Goal: Transaction & Acquisition: Purchase product/service

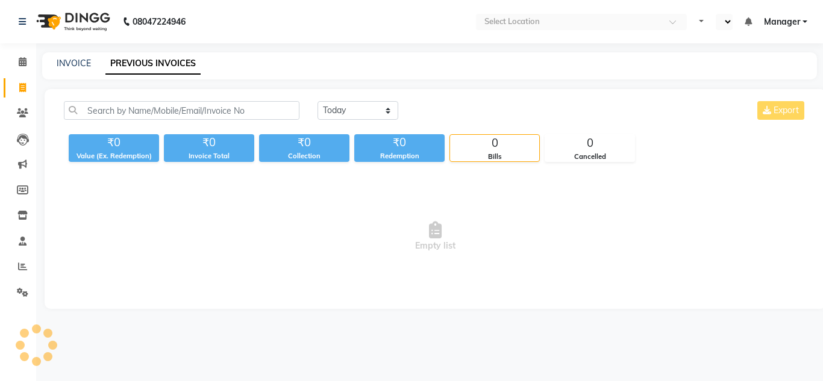
select select "en"
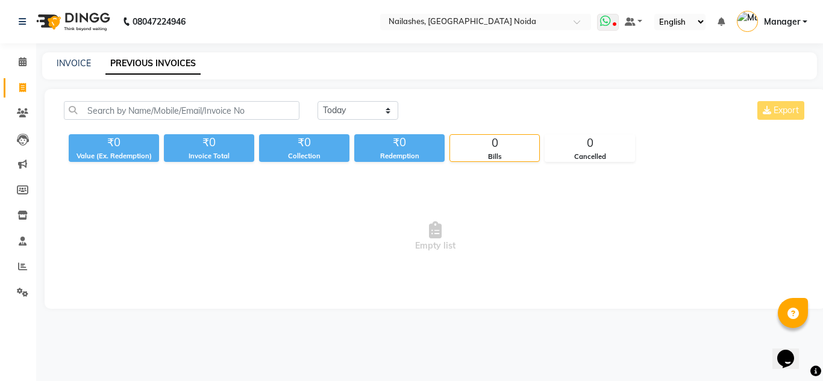
click at [601, 20] on span at bounding box center [608, 22] width 22 height 17
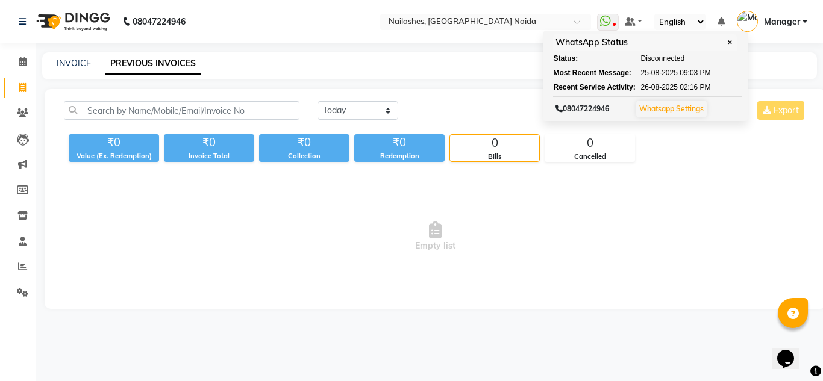
click at [768, 67] on div "INVOICE PREVIOUS INVOICES" at bounding box center [422, 63] width 760 height 13
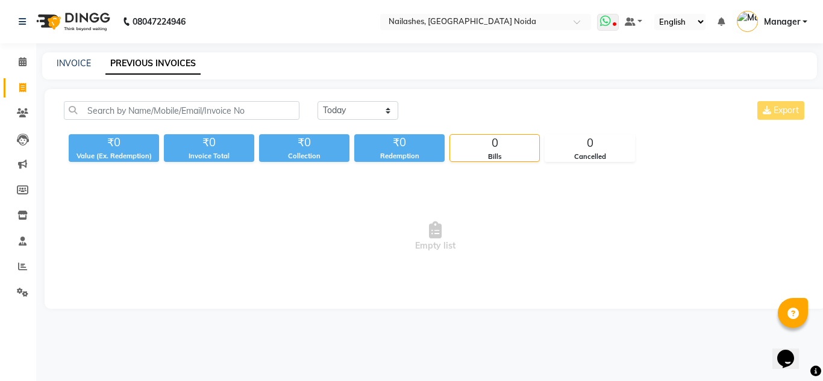
click at [619, 20] on span at bounding box center [608, 22] width 22 height 17
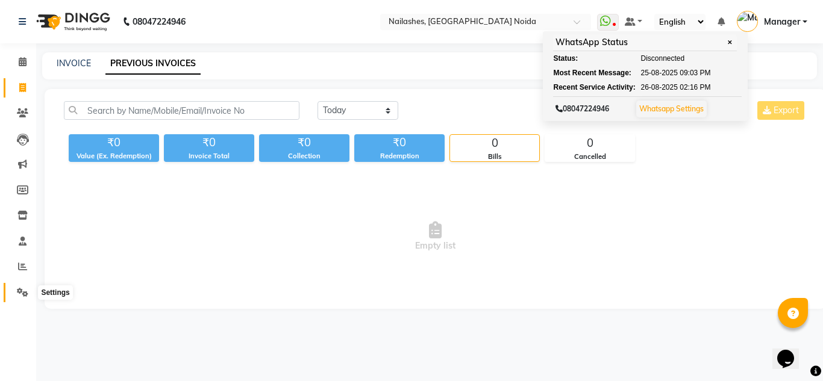
click at [31, 295] on span at bounding box center [22, 293] width 21 height 14
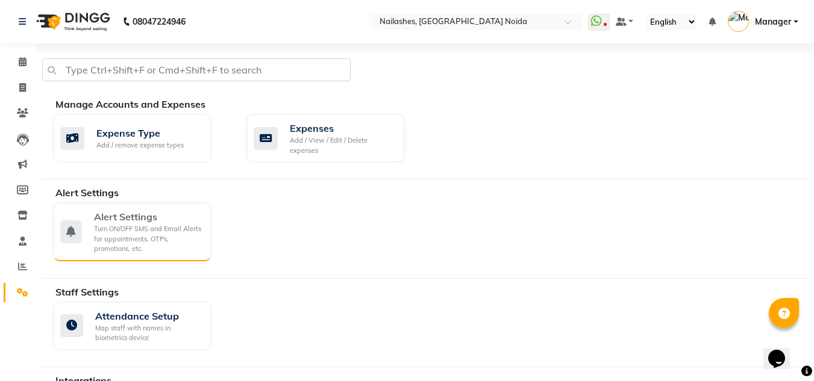
click at [155, 247] on div "Turn ON/OFF SMS and Email Alerts for appointments, OTPs, promotions, etc." at bounding box center [147, 239] width 107 height 30
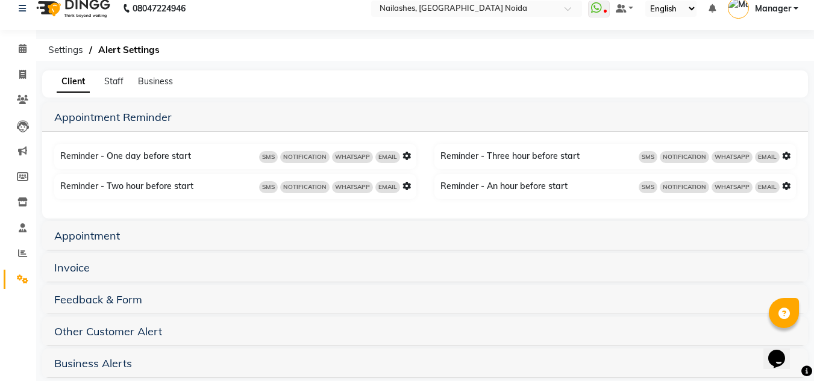
scroll to position [31, 0]
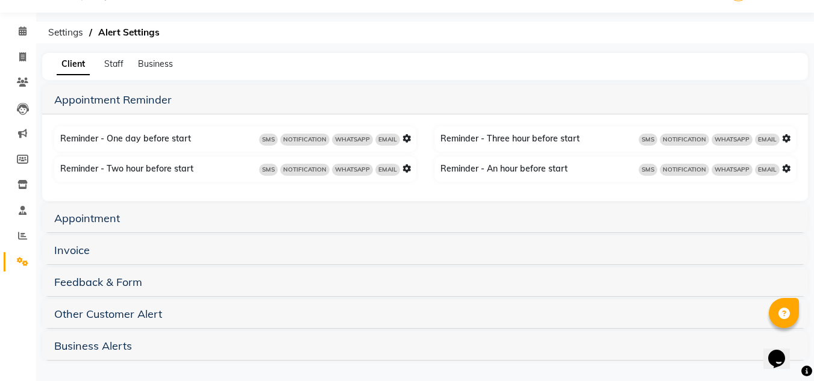
click at [244, 252] on h5 "Invoice" at bounding box center [425, 250] width 742 height 14
click at [85, 252] on link "Invoice" at bounding box center [72, 250] width 36 height 14
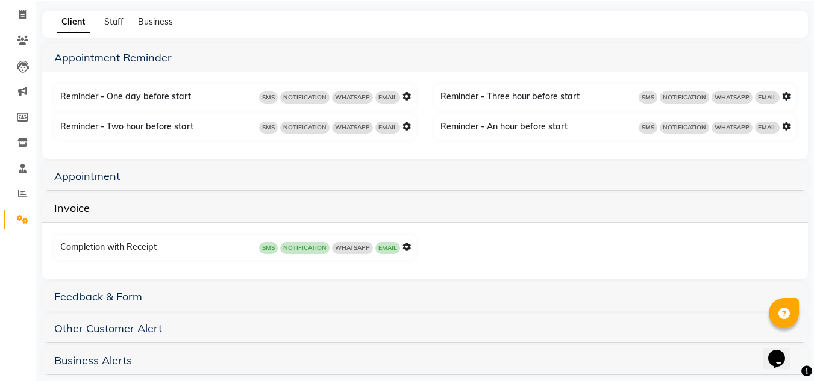
scroll to position [87, 0]
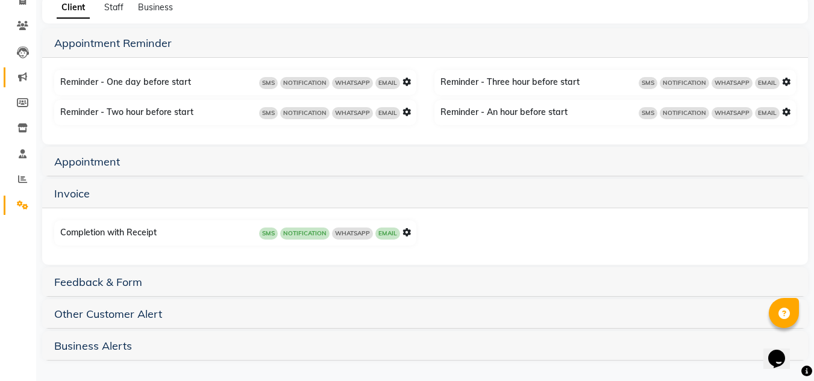
click at [22, 77] on icon at bounding box center [22, 76] width 9 height 9
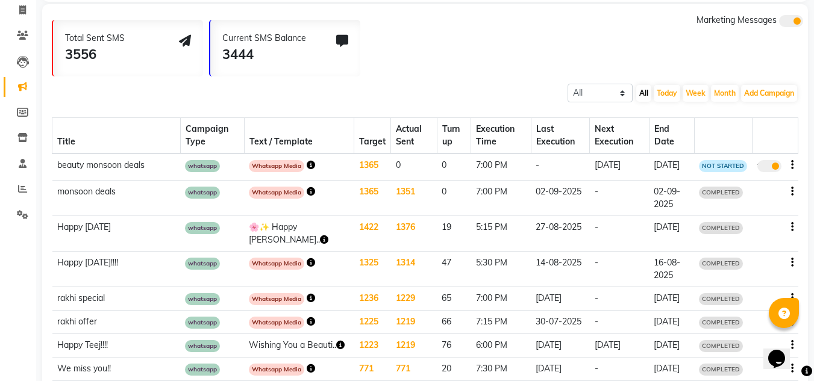
scroll to position [75, 0]
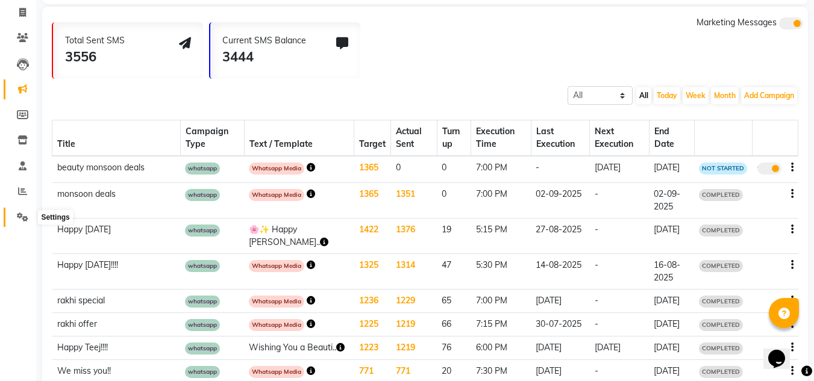
click at [23, 216] on icon at bounding box center [22, 217] width 11 height 9
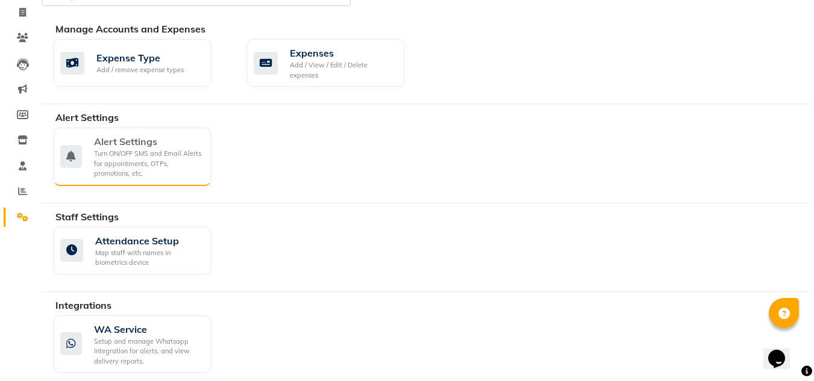
click at [129, 158] on div "Turn ON/OFF SMS and Email Alerts for appointments, OTPs, promotions, etc." at bounding box center [147, 164] width 107 height 30
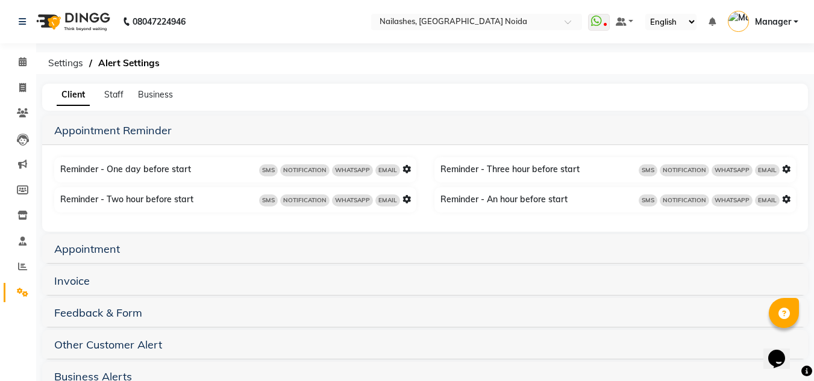
scroll to position [31, 0]
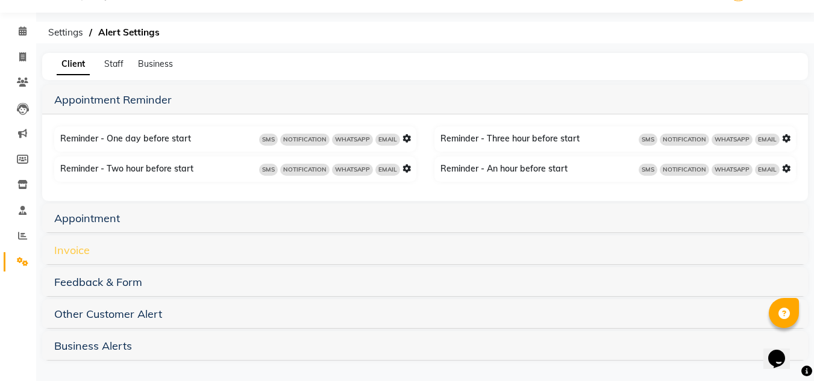
click at [76, 255] on link "Invoice" at bounding box center [72, 250] width 36 height 14
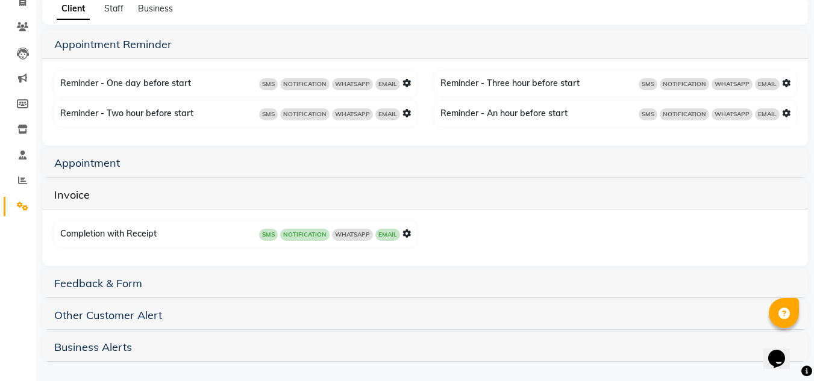
scroll to position [87, 0]
click at [103, 236] on div "Completion with Receipt SMS NOTIFICATION WHATSAPP EMAIL" at bounding box center [236, 233] width 359 height 19
click at [406, 232] on icon at bounding box center [406, 232] width 8 height 8
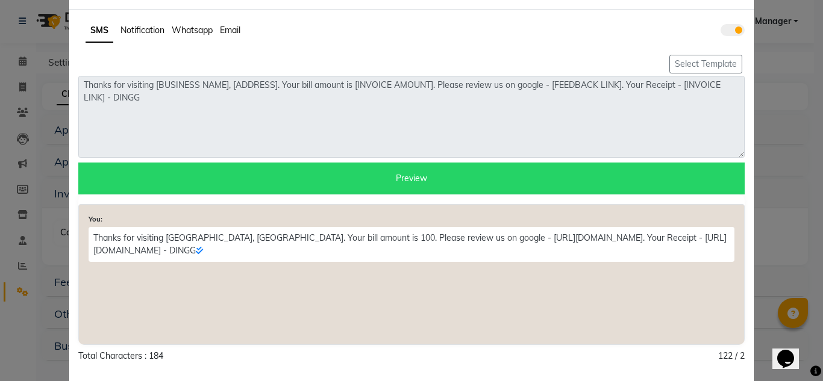
scroll to position [0, 0]
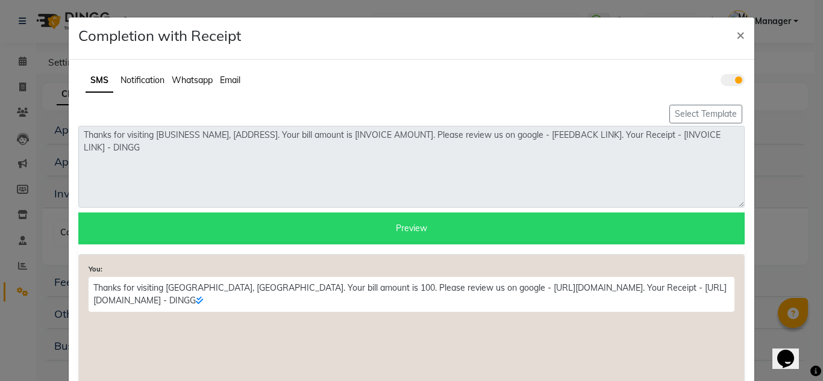
click at [733, 83] on span at bounding box center [733, 80] width 24 height 12
click at [721, 82] on input "checkbox" at bounding box center [721, 82] width 0 height 0
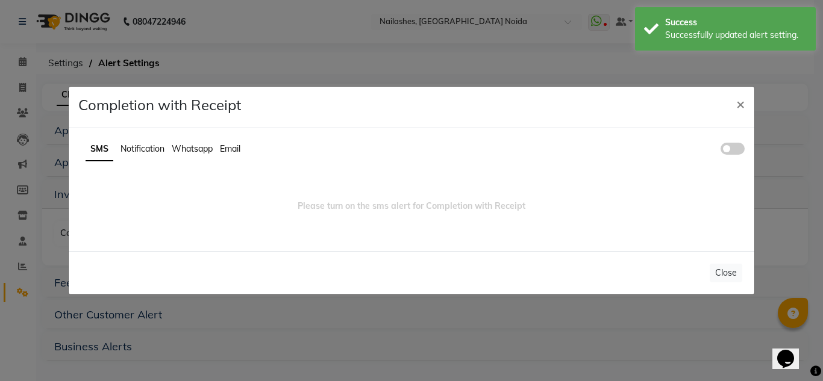
click at [728, 145] on span at bounding box center [733, 149] width 24 height 12
click at [721, 151] on input "checkbox" at bounding box center [721, 151] width 0 height 0
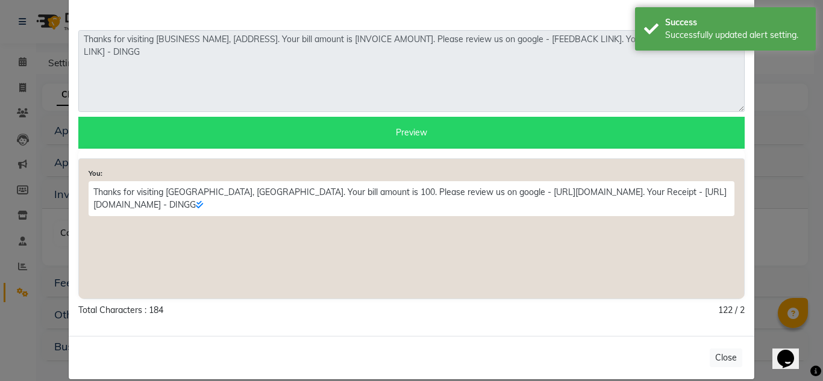
scroll to position [111, 0]
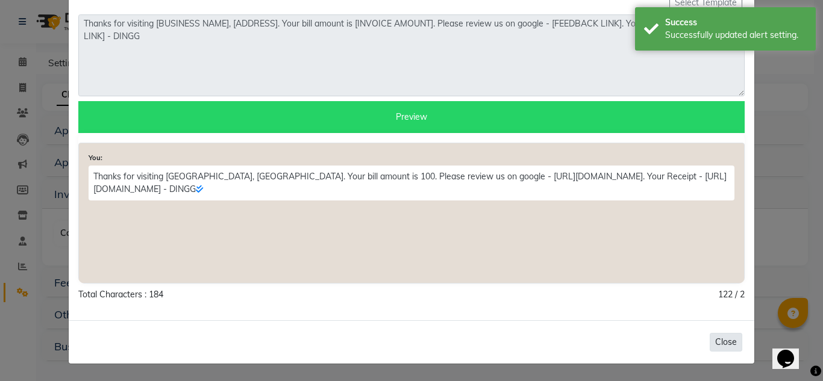
click at [713, 334] on button "Close" at bounding box center [726, 342] width 33 height 19
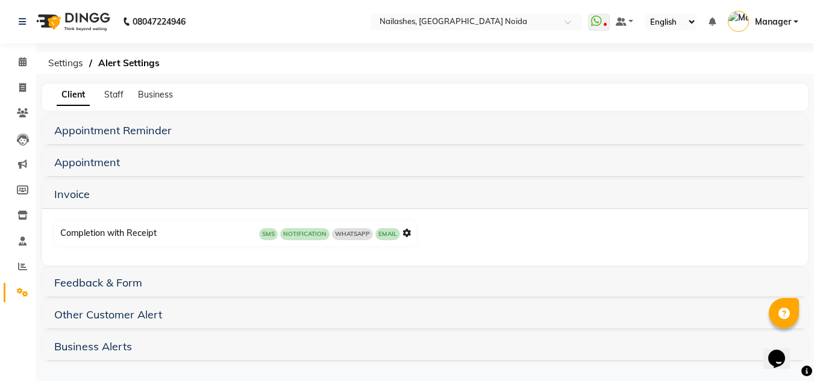
scroll to position [1, 0]
click at [19, 265] on icon at bounding box center [22, 265] width 9 height 9
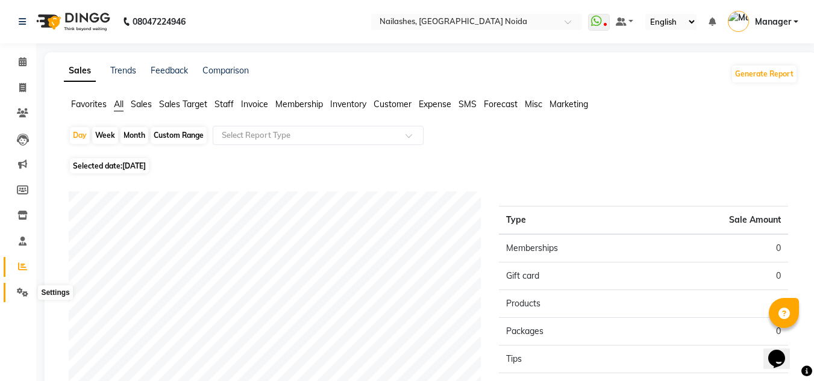
click at [25, 295] on icon at bounding box center [22, 292] width 11 height 9
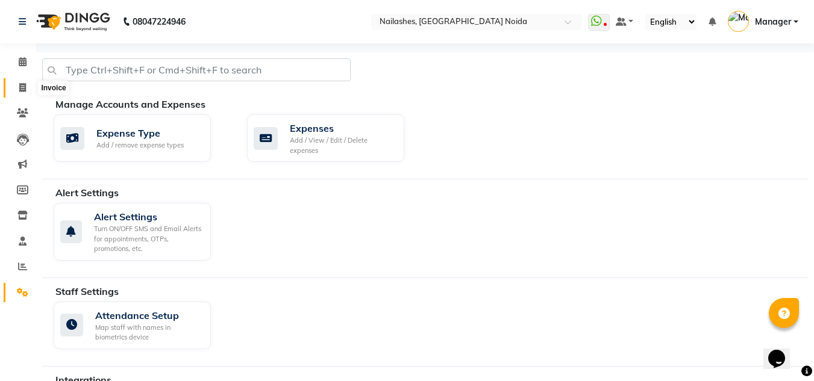
click at [25, 89] on icon at bounding box center [22, 87] width 7 height 9
select select "service"
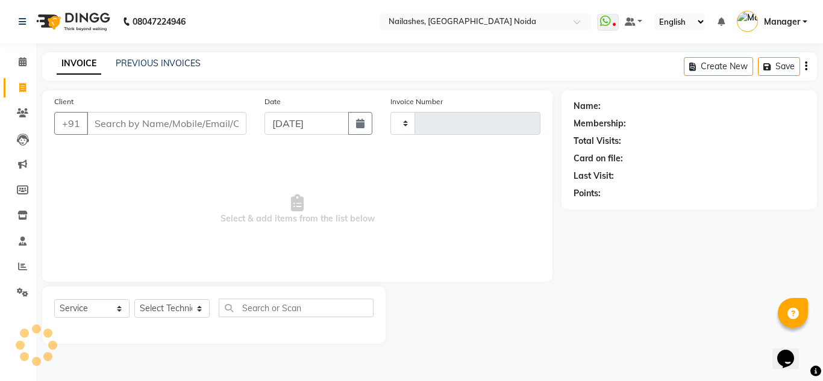
type input "0893"
select select "6068"
click at [154, 68] on link "PREVIOUS INVOICES" at bounding box center [158, 63] width 85 height 11
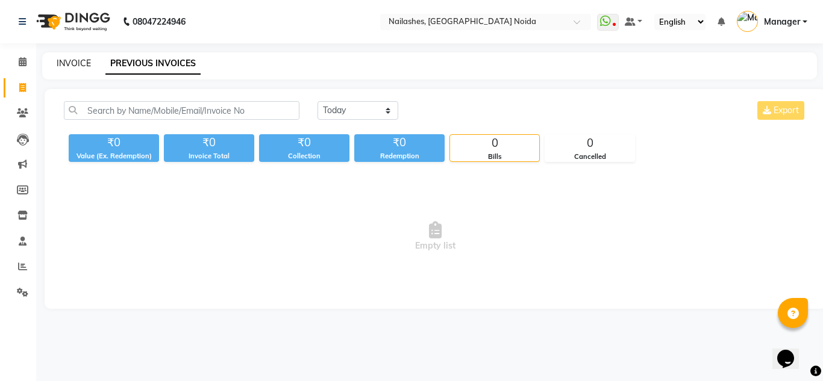
click at [74, 61] on link "INVOICE" at bounding box center [74, 63] width 34 height 11
select select "service"
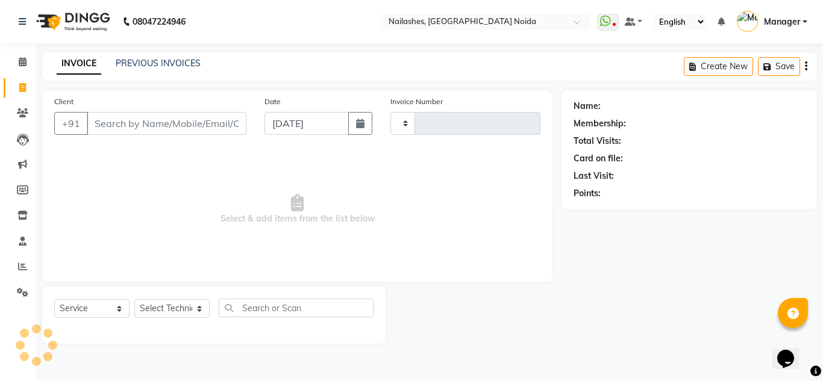
type input "0893"
select select "6068"
click at [19, 291] on icon at bounding box center [22, 292] width 11 height 9
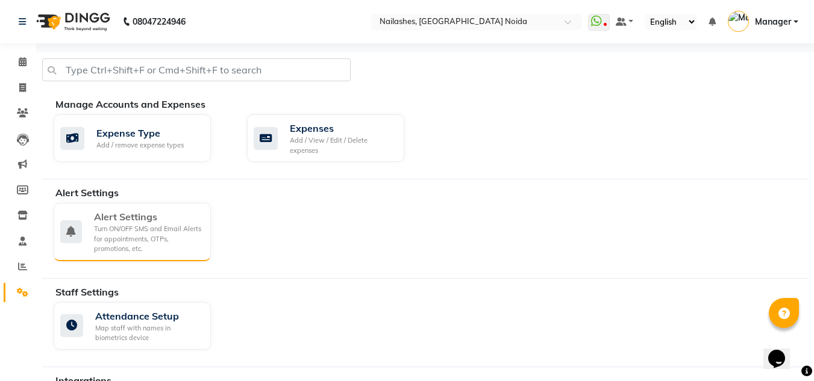
click at [125, 227] on div "Turn ON/OFF SMS and Email Alerts for appointments, OTPs, promotions, etc." at bounding box center [147, 239] width 107 height 30
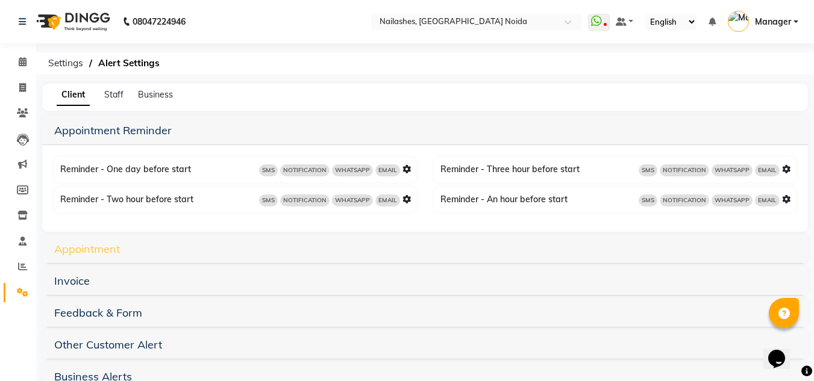
click at [92, 250] on link "Appointment" at bounding box center [87, 249] width 66 height 14
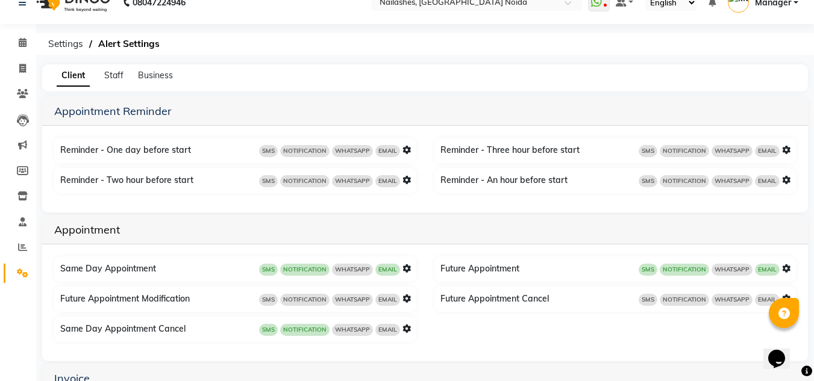
scroll to position [65, 0]
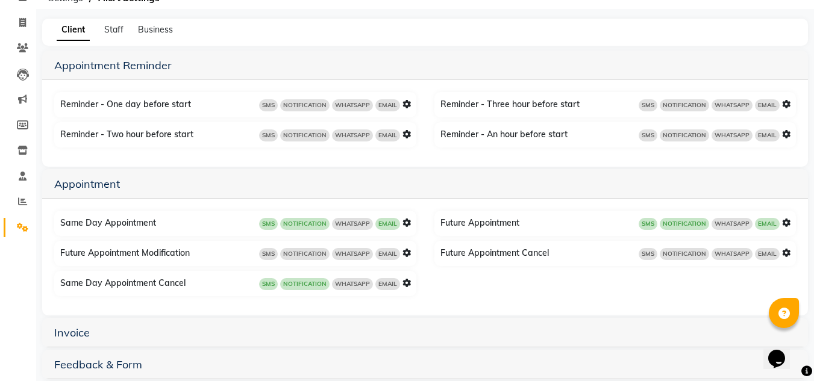
click at [405, 222] on icon at bounding box center [406, 223] width 8 height 8
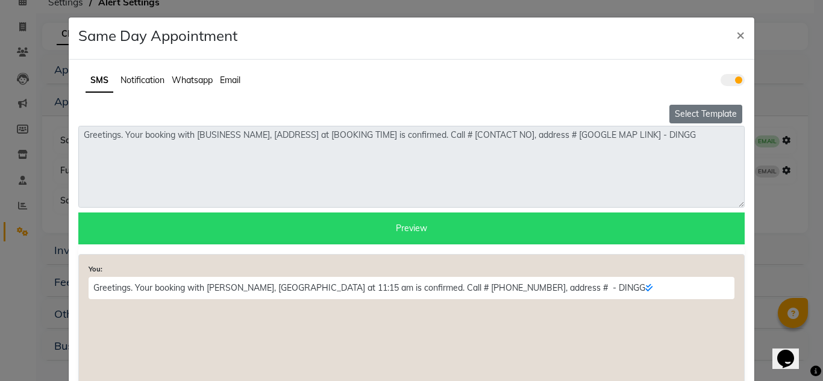
click at [681, 119] on button "Select Template" at bounding box center [705, 114] width 73 height 19
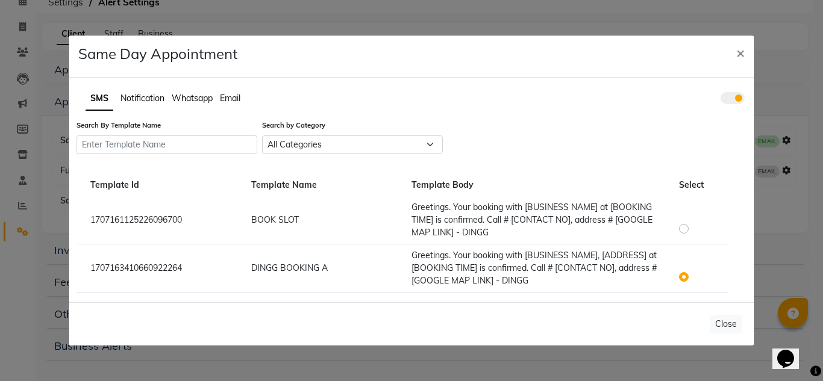
click at [693, 221] on label at bounding box center [693, 221] width 0 height 0
click at [681, 227] on input "radio" at bounding box center [685, 222] width 8 height 8
radio input "true"
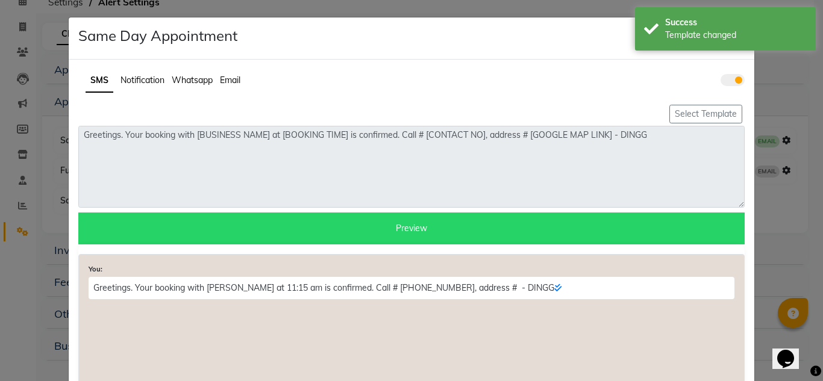
click at [681, 231] on div "Preview" at bounding box center [411, 229] width 666 height 32
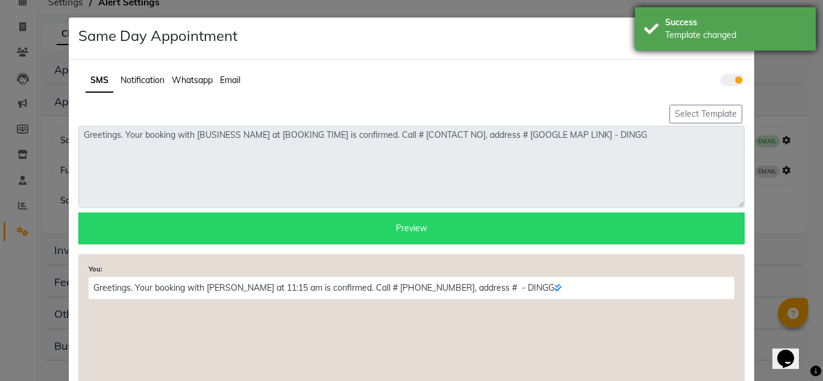
click at [721, 19] on div "Success" at bounding box center [736, 22] width 142 height 13
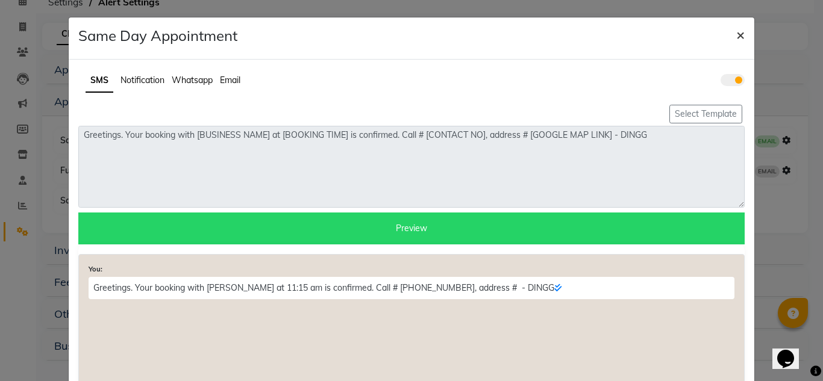
click at [731, 33] on button "×" at bounding box center [741, 34] width 28 height 34
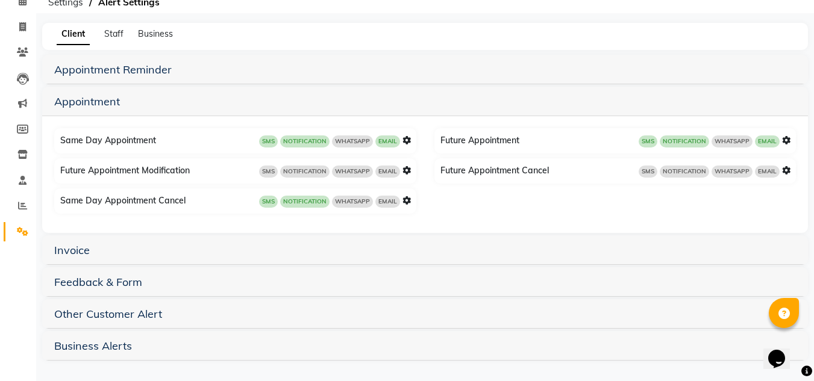
click at [786, 137] on icon at bounding box center [786, 140] width 8 height 8
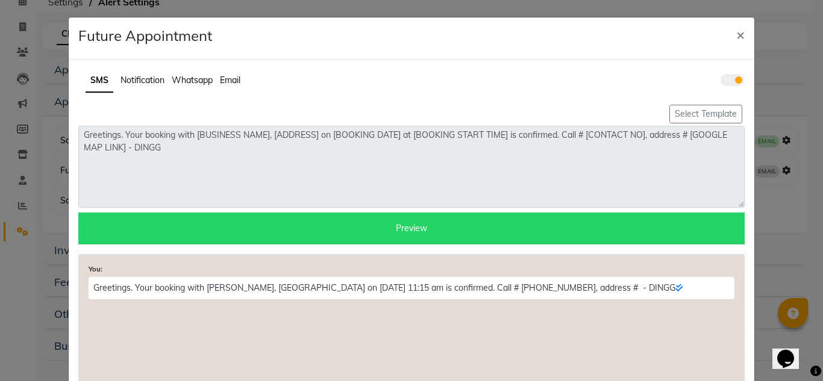
click at [139, 79] on span "Notification" at bounding box center [142, 80] width 44 height 11
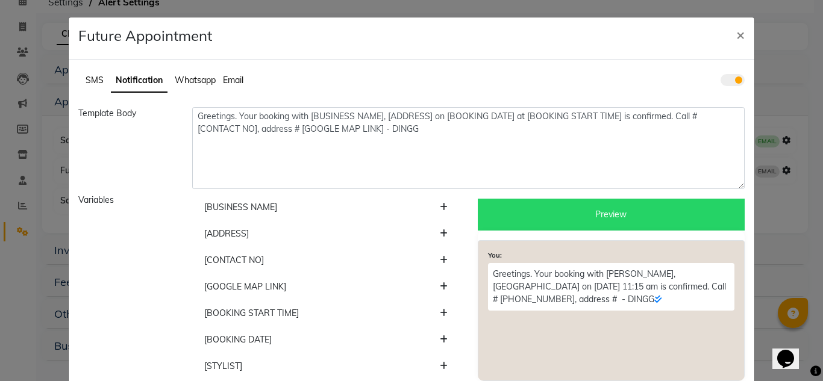
click at [95, 79] on span "SMS" at bounding box center [95, 80] width 18 height 11
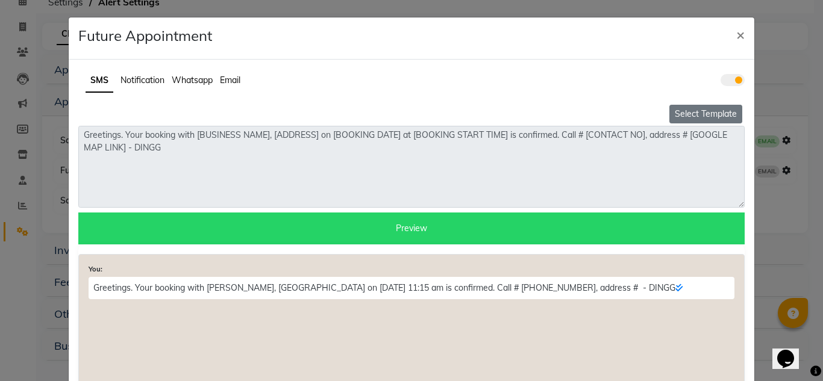
click at [677, 113] on button "Select Template" at bounding box center [705, 114] width 73 height 19
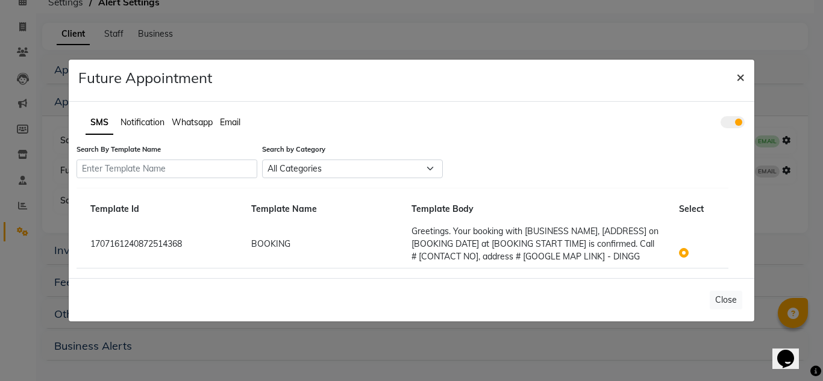
click at [739, 78] on span "×" at bounding box center [740, 76] width 8 height 18
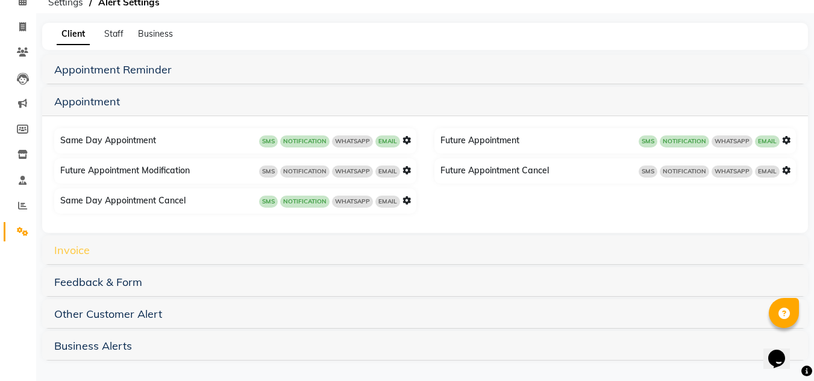
click at [79, 254] on link "Invoice" at bounding box center [72, 250] width 36 height 14
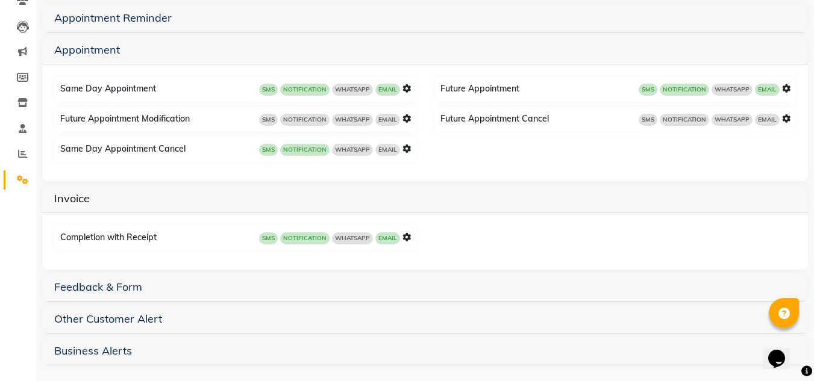
scroll to position [117, 0]
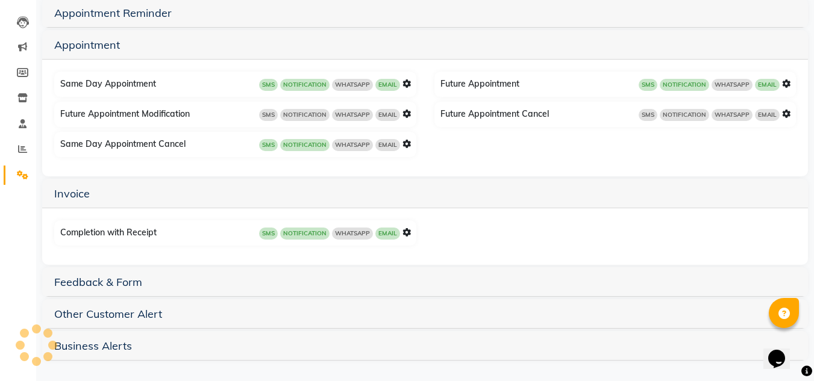
click at [407, 233] on icon at bounding box center [406, 232] width 8 height 8
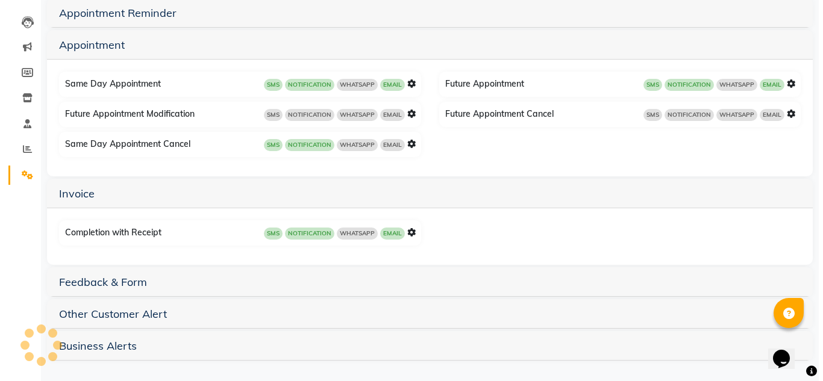
scroll to position [1, 0]
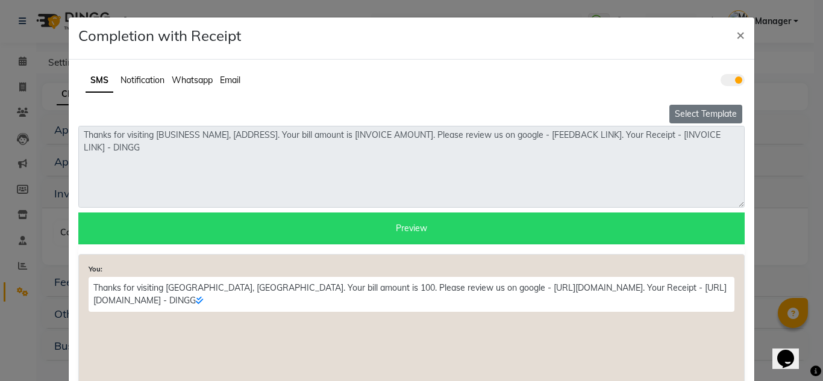
click at [688, 105] on button "Select Template" at bounding box center [705, 114] width 73 height 19
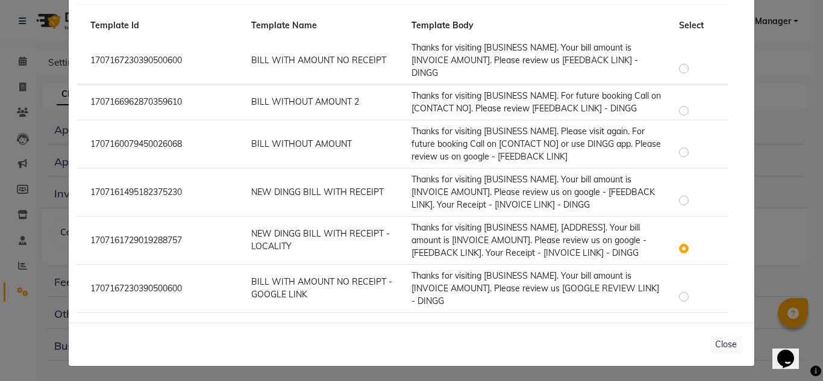
scroll to position [144, 0]
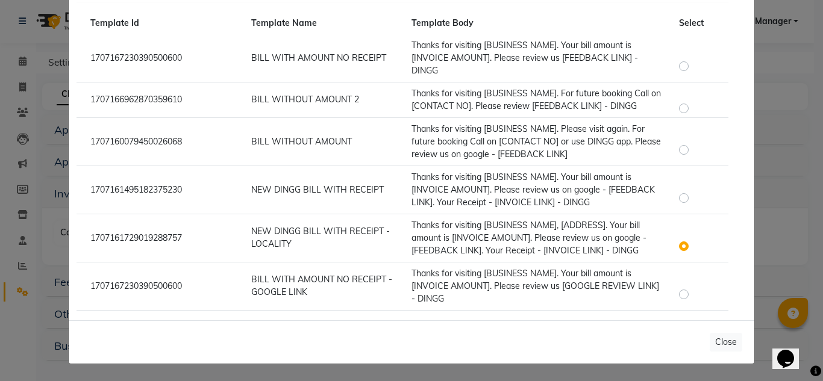
click at [693, 191] on label at bounding box center [693, 191] width 0 height 0
click at [682, 196] on input "radio" at bounding box center [685, 192] width 8 height 8
radio input "true"
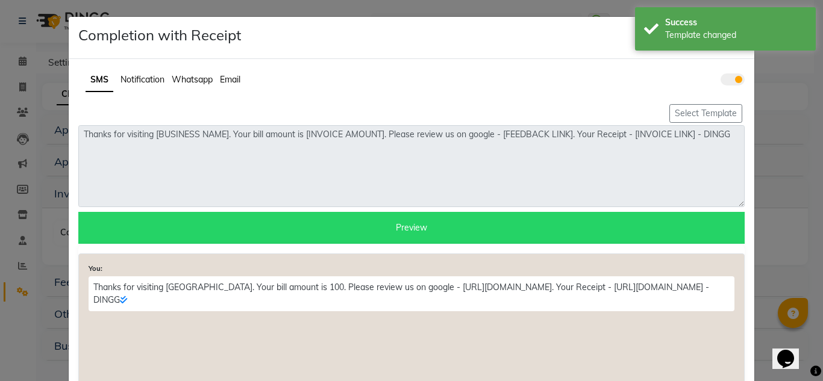
scroll to position [0, 0]
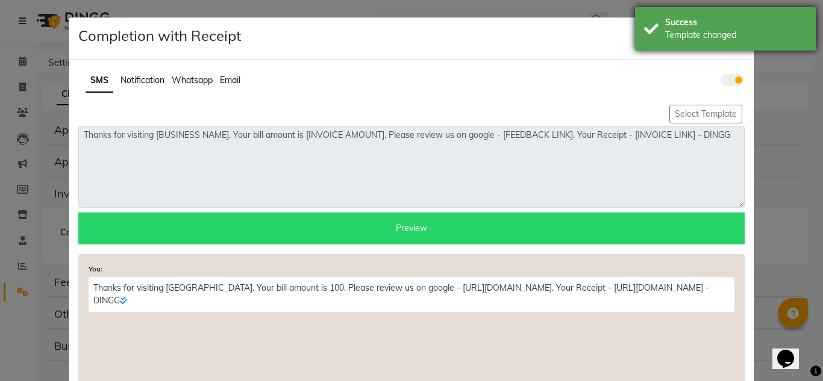
click at [734, 40] on div "Template changed" at bounding box center [736, 35] width 142 height 13
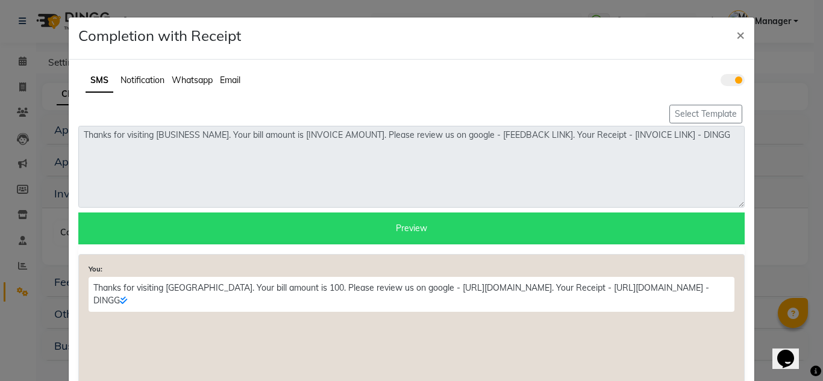
click at [730, 81] on span at bounding box center [733, 80] width 24 height 12
click at [721, 82] on input "checkbox" at bounding box center [721, 82] width 0 height 0
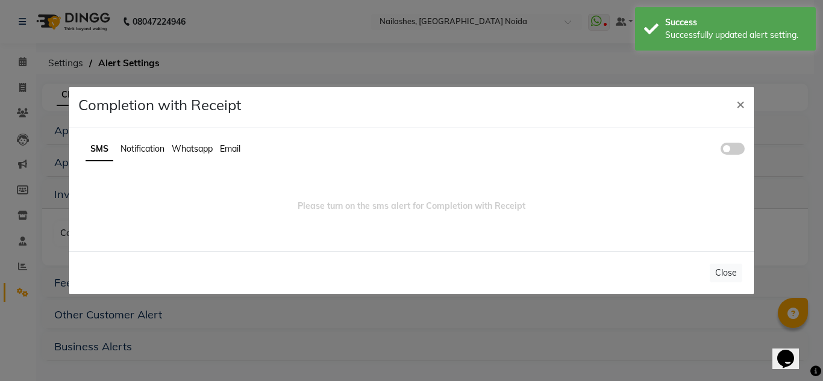
click at [738, 157] on ul "SMS Notification Whatsapp Email" at bounding box center [411, 149] width 666 height 23
click at [739, 146] on span at bounding box center [733, 149] width 24 height 12
click at [721, 151] on input "checkbox" at bounding box center [721, 151] width 0 height 0
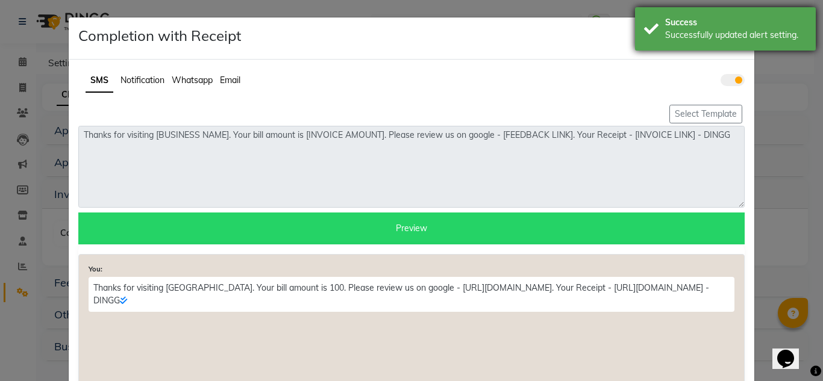
click at [739, 41] on div "Successfully updated alert setting." at bounding box center [736, 35] width 142 height 13
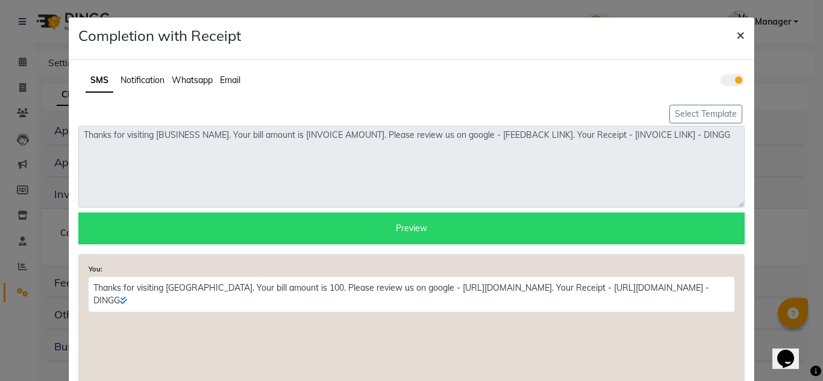
click at [737, 36] on span "×" at bounding box center [740, 34] width 8 height 18
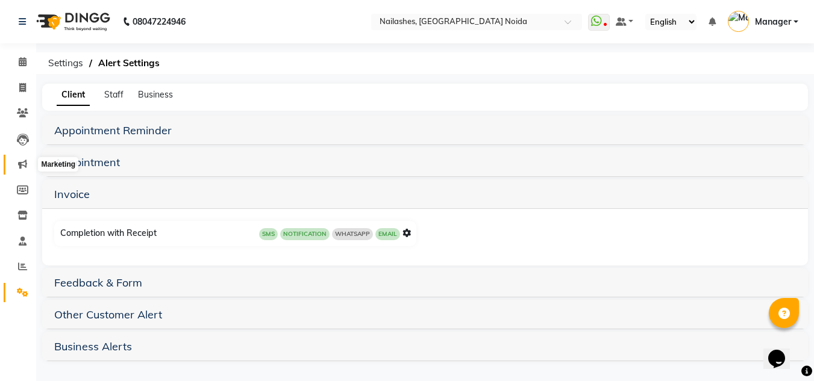
click at [29, 163] on span at bounding box center [22, 165] width 21 height 14
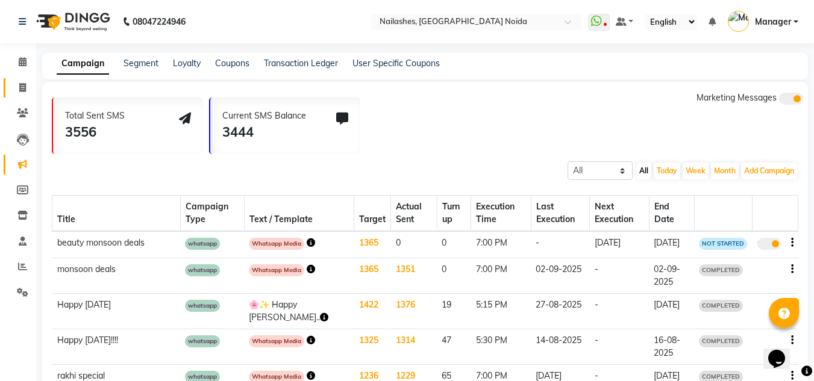
click at [23, 95] on link "Invoice" at bounding box center [18, 88] width 29 height 20
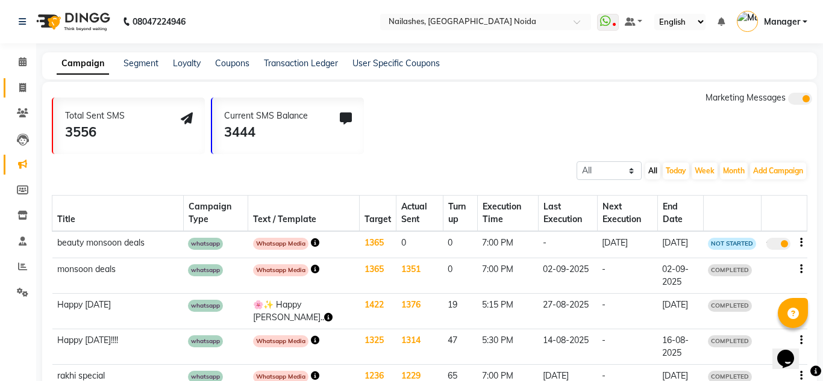
select select "service"
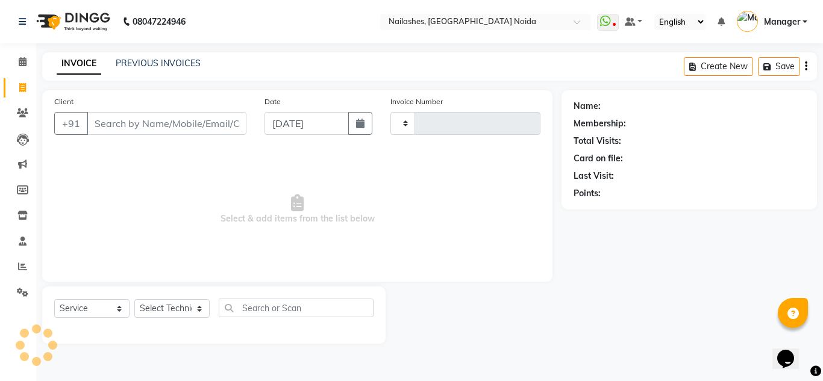
type input "0893"
select select "6068"
click at [153, 120] on input "Client" at bounding box center [167, 123] width 160 height 23
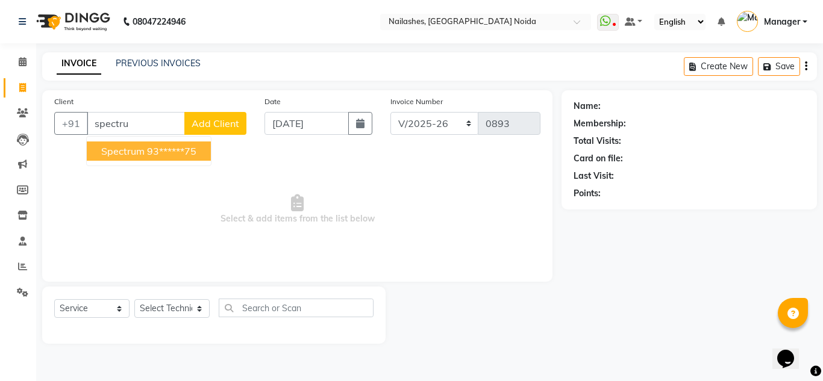
click at [148, 145] on button "spectrum 93******75" at bounding box center [149, 151] width 124 height 19
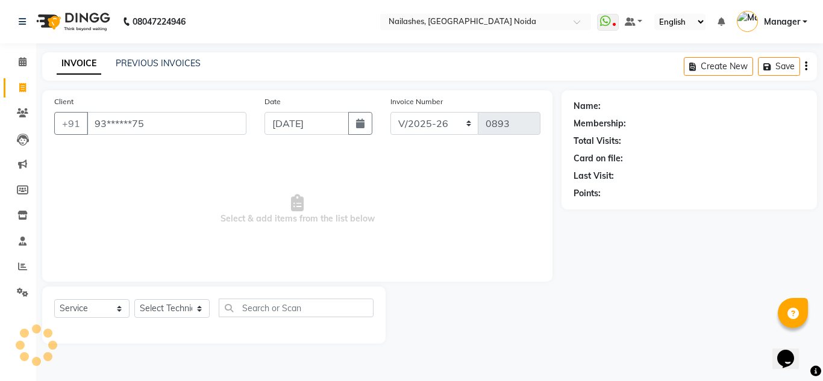
type input "93******75"
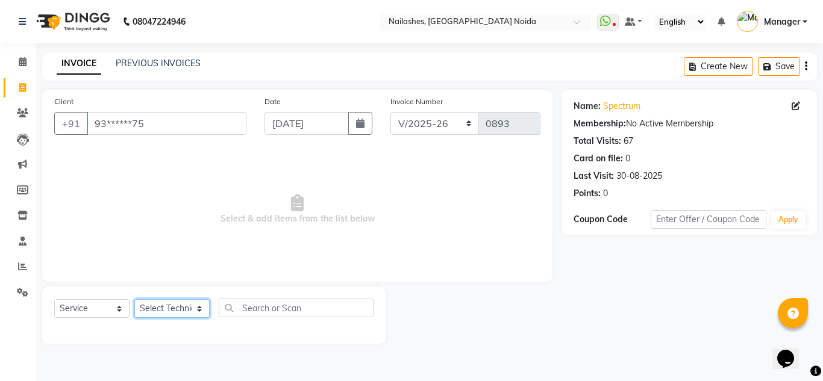
click at [191, 308] on select "Select Technician Aman Gill keshav Lokito Manager Manpreet Nitika rishika" at bounding box center [171, 308] width 75 height 19
select select "62846"
click at [134, 299] on select "Select Technician Aman Gill keshav Lokito Manager Manpreet Nitika rishika" at bounding box center [171, 308] width 75 height 19
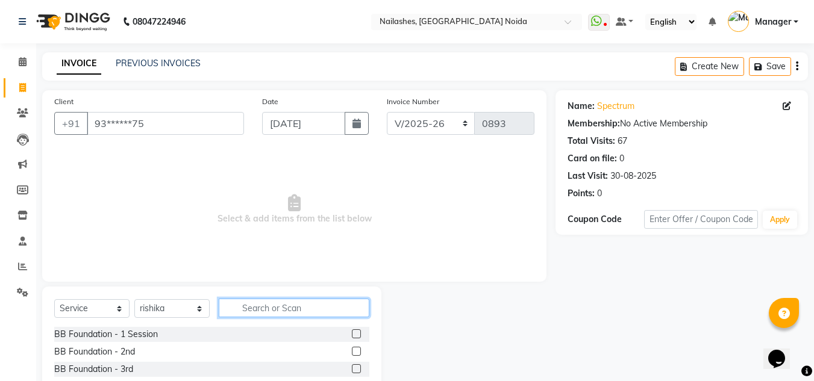
click at [258, 316] on input "text" at bounding box center [294, 308] width 151 height 19
click at [352, 333] on label at bounding box center [356, 334] width 9 height 9
click at [352, 333] on input "checkbox" at bounding box center [356, 335] width 8 height 8
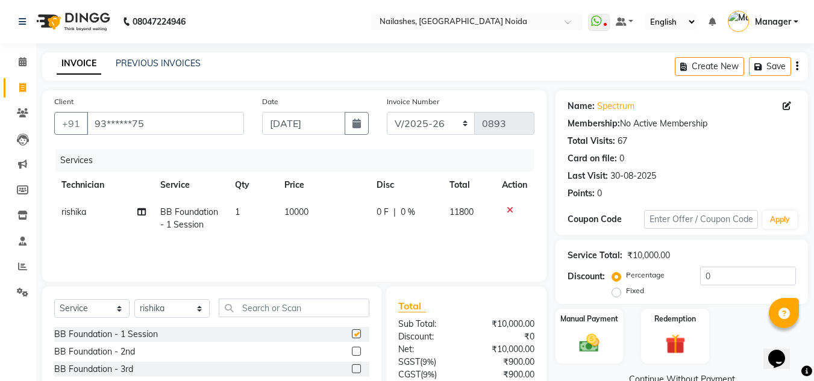
checkbox input "false"
click at [295, 214] on span "10000" at bounding box center [296, 212] width 24 height 11
select select "62846"
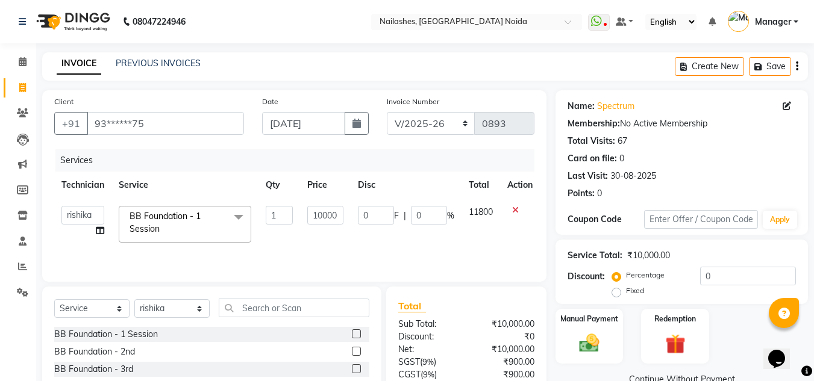
click at [295, 214] on td "1" at bounding box center [279, 224] width 42 height 51
click at [324, 216] on input "10000" at bounding box center [325, 215] width 36 height 19
type input "0"
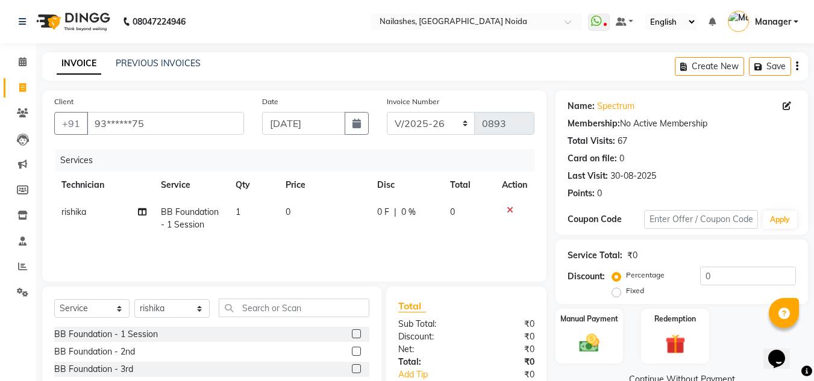
click at [354, 242] on div "Services Technician Service Qty Price Disc Total Action rishika BB Foundation -…" at bounding box center [294, 209] width 480 height 120
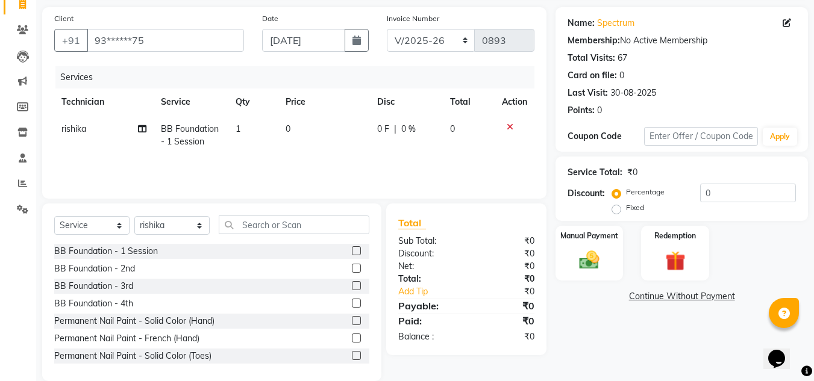
scroll to position [101, 0]
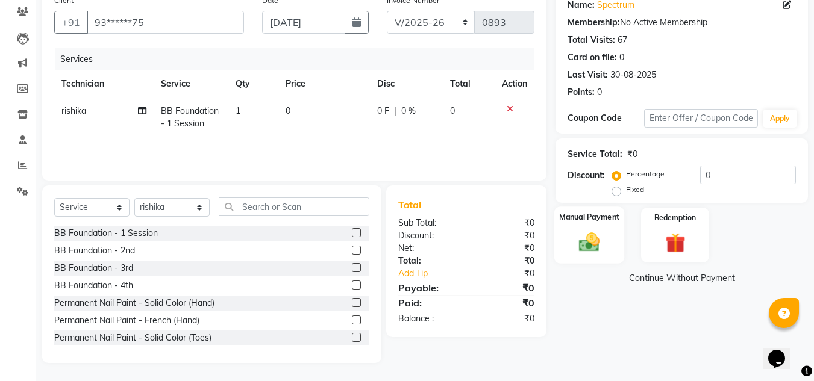
click at [578, 228] on div "Manual Payment" at bounding box center [589, 235] width 70 height 57
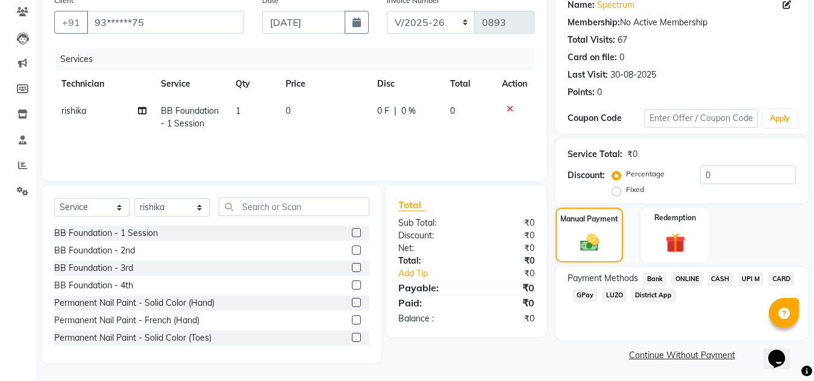
click at [718, 277] on span "CASH" at bounding box center [720, 279] width 26 height 14
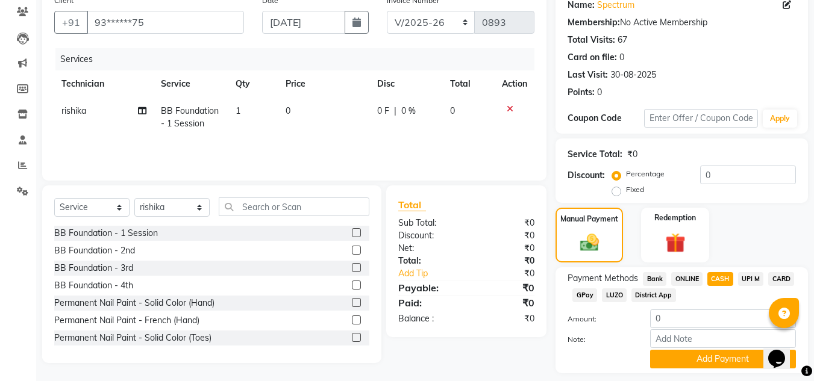
scroll to position [136, 0]
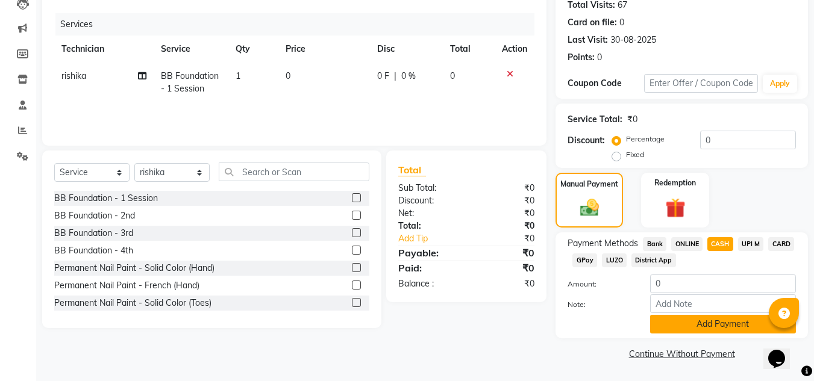
click at [681, 325] on button "Add Payment" at bounding box center [723, 324] width 146 height 19
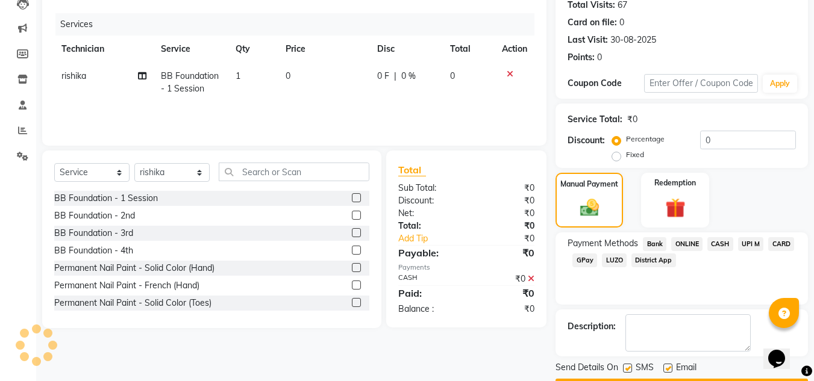
scroll to position [170, 0]
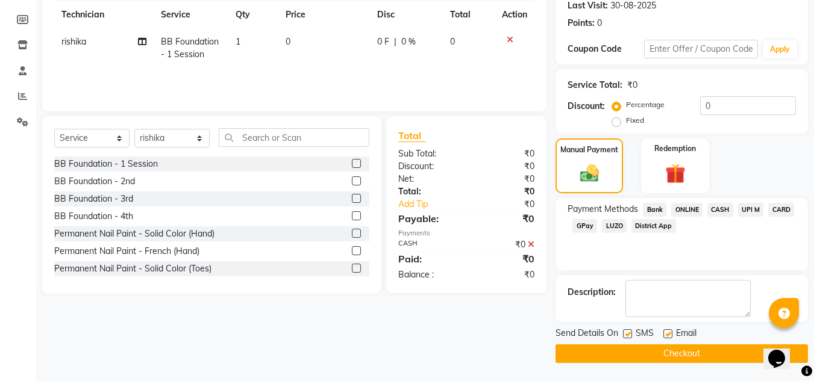
click at [683, 351] on button "Checkout" at bounding box center [681, 354] width 252 height 19
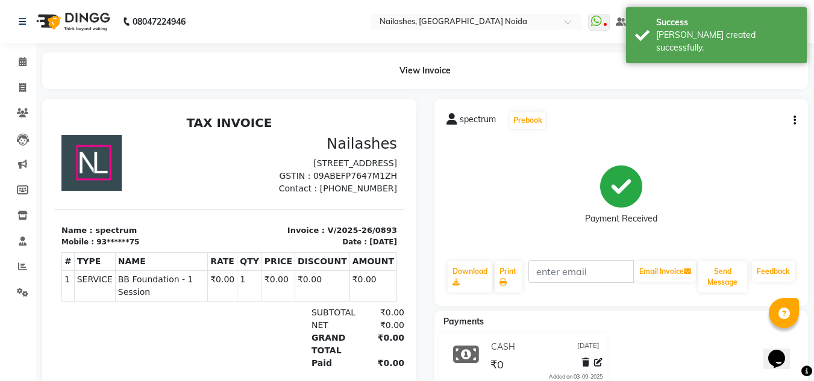
click at [464, 119] on span "spectrum" at bounding box center [478, 121] width 36 height 17
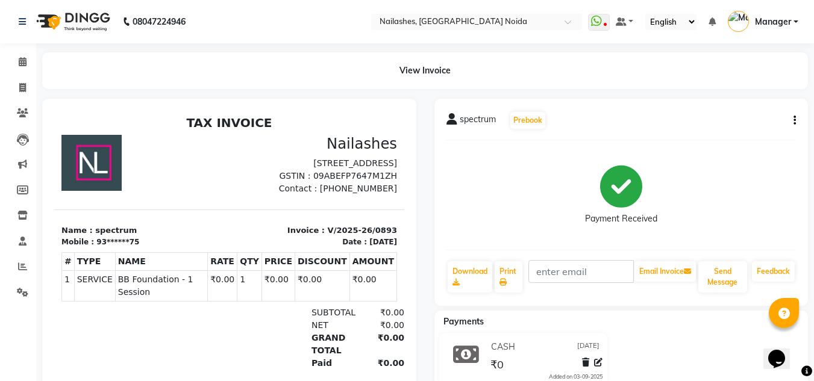
click at [452, 122] on icon at bounding box center [451, 119] width 11 height 12
click at [24, 114] on icon at bounding box center [22, 112] width 11 height 9
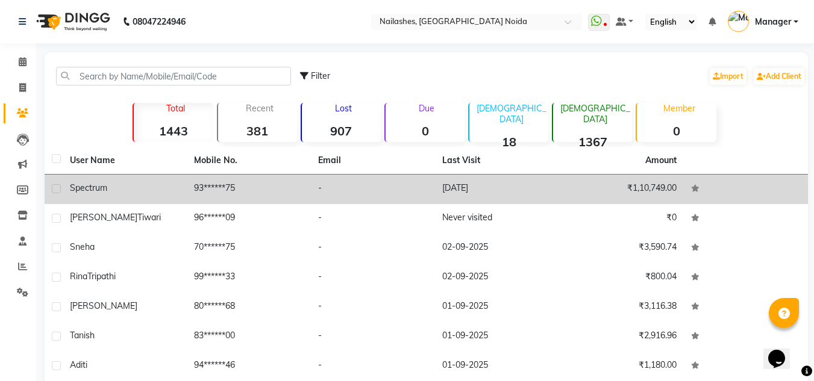
click at [91, 187] on span "spectrum" at bounding box center [88, 188] width 37 height 11
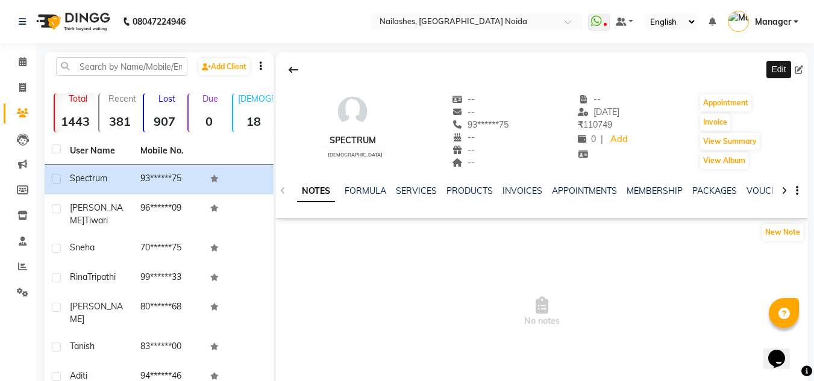
click at [798, 69] on icon at bounding box center [799, 70] width 8 height 8
select select "21"
select select "female"
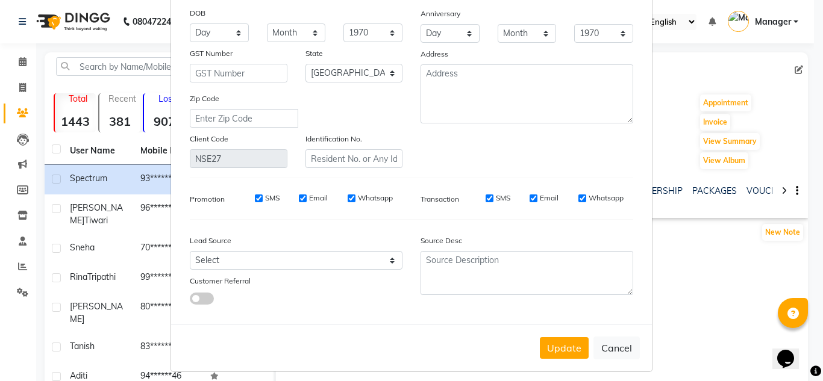
scroll to position [153, 0]
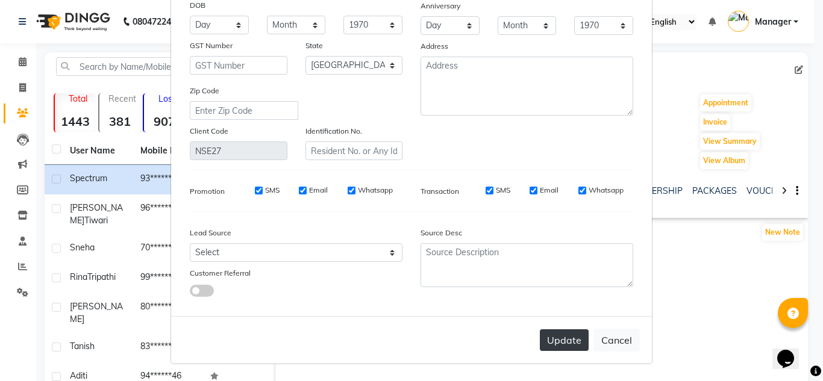
click at [575, 343] on button "Update" at bounding box center [564, 341] width 49 height 22
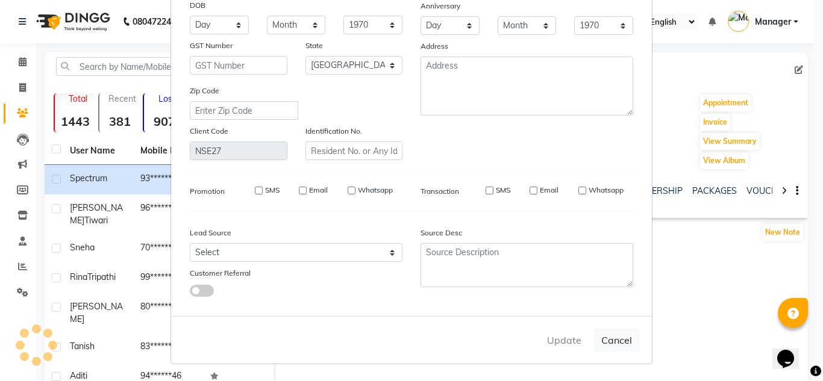
select select
select select "null"
select select
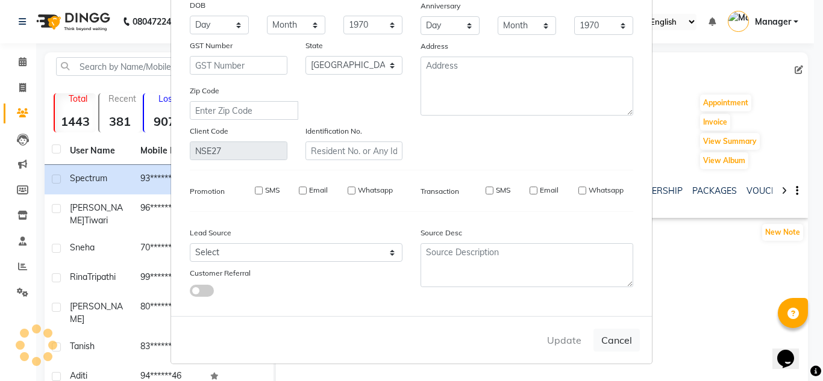
select select
checkbox input "false"
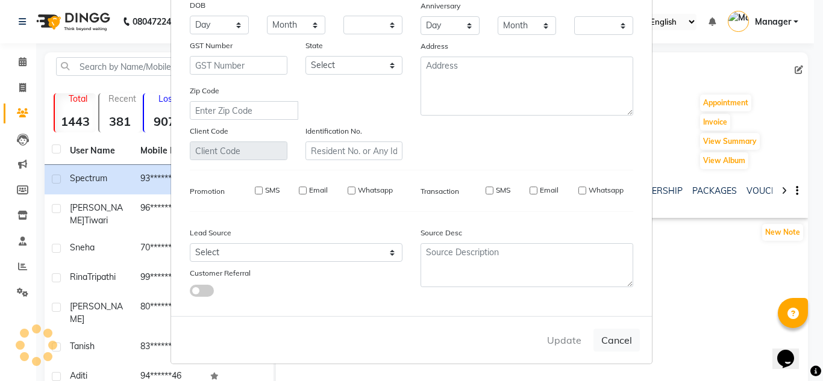
checkbox input "false"
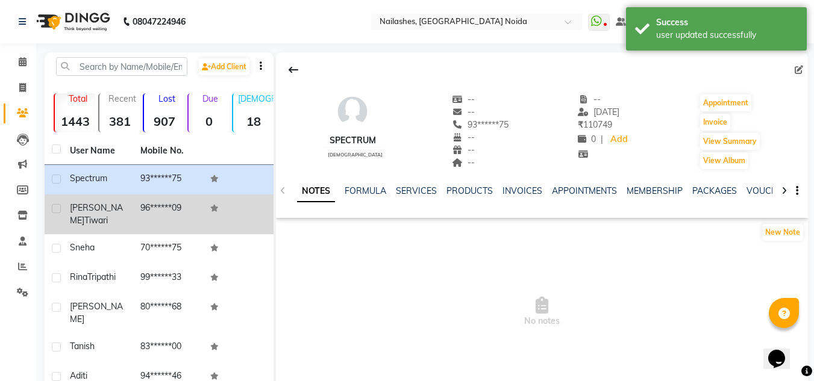
click at [87, 214] on div "Saumya Tiwari" at bounding box center [98, 214] width 56 height 25
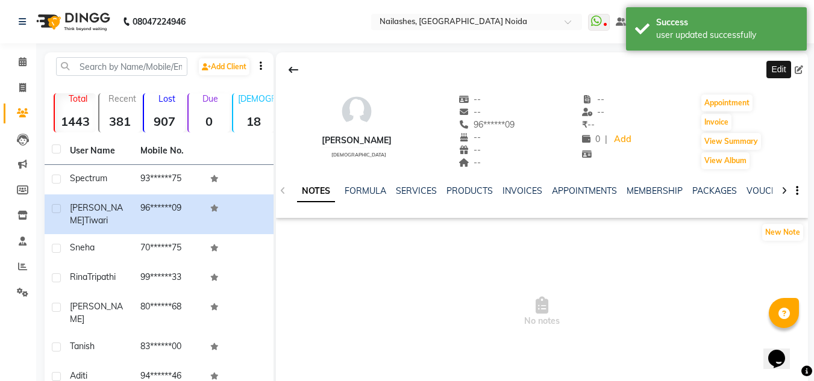
click at [800, 70] on icon at bounding box center [799, 70] width 8 height 8
select select "21"
select select "female"
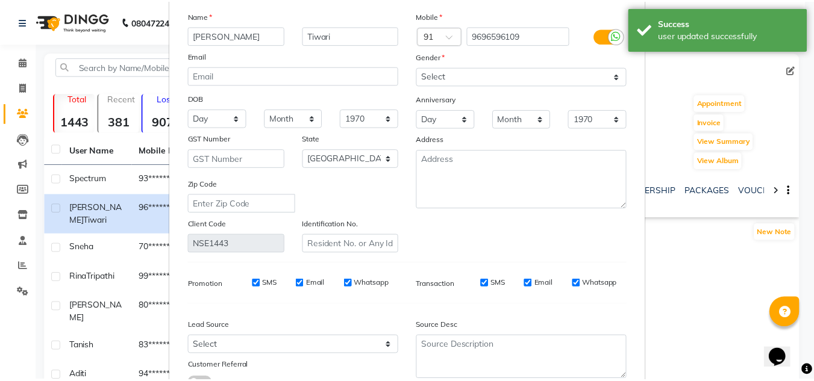
scroll to position [153, 0]
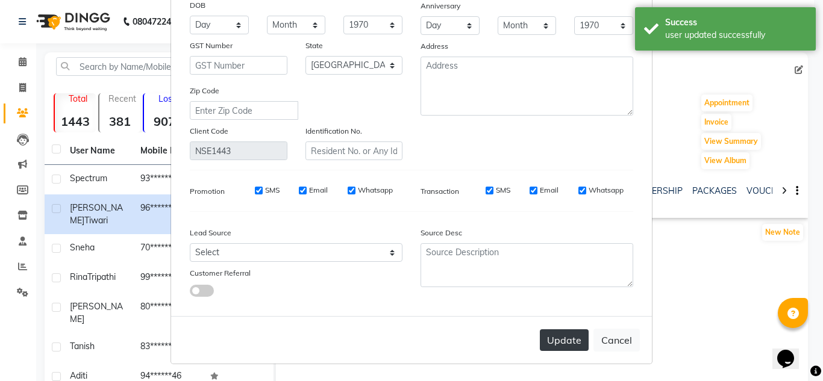
click at [576, 337] on button "Update" at bounding box center [564, 341] width 49 height 22
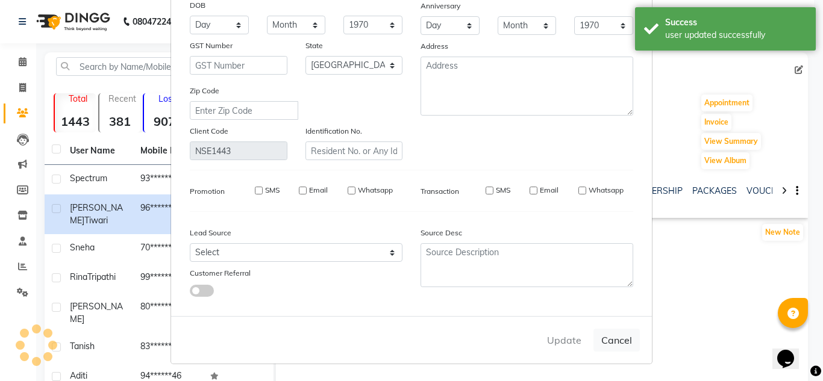
select select
select select "null"
select select
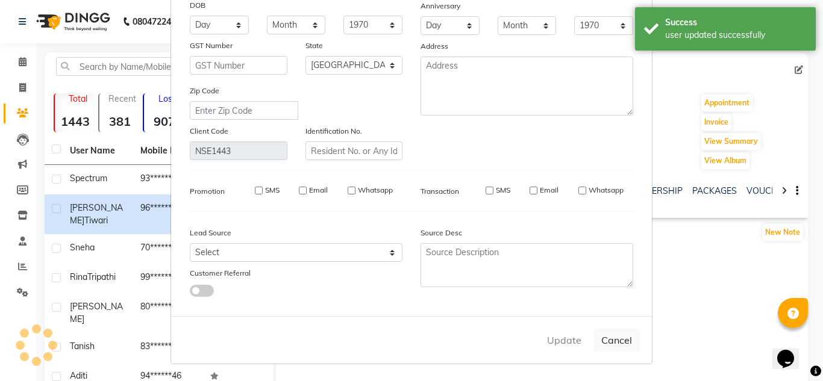
select select
checkbox input "false"
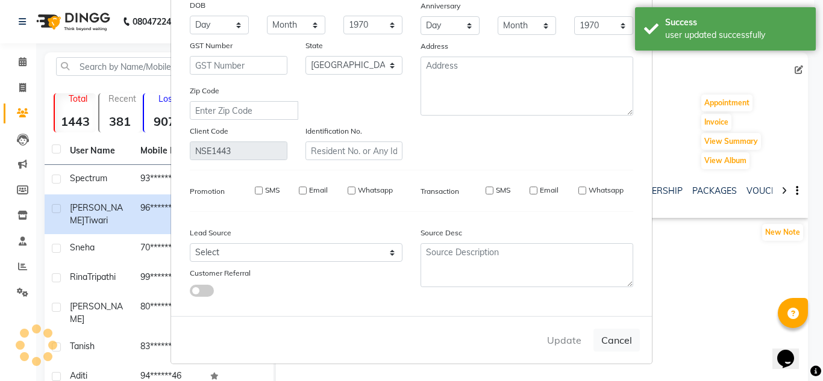
checkbox input "false"
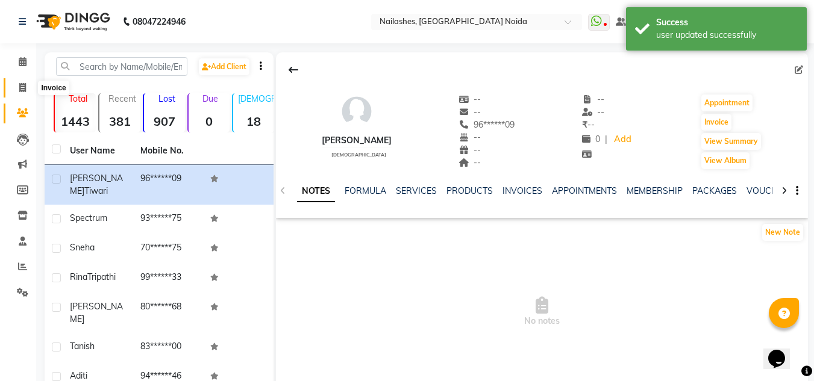
click at [25, 87] on icon at bounding box center [22, 87] width 7 height 9
select select "service"
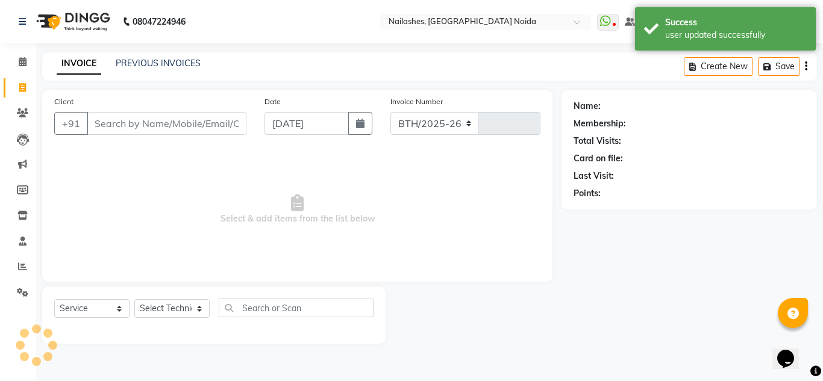
select select "6068"
type input "0894"
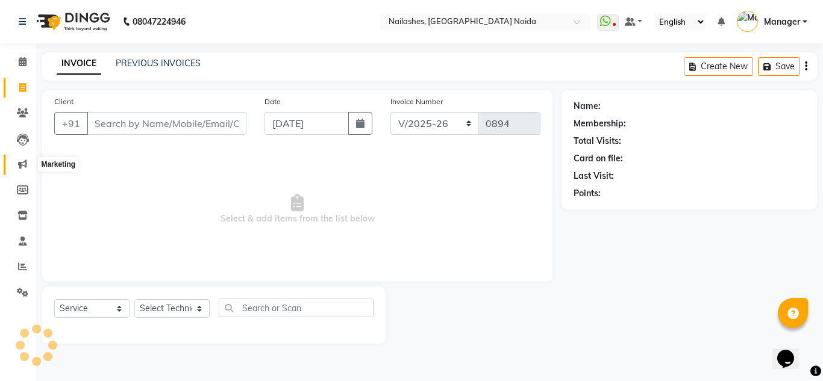
click at [22, 161] on icon at bounding box center [22, 164] width 9 height 9
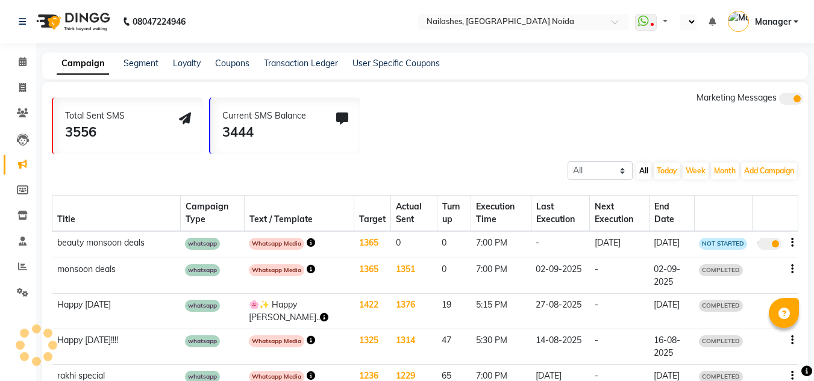
select select "en"
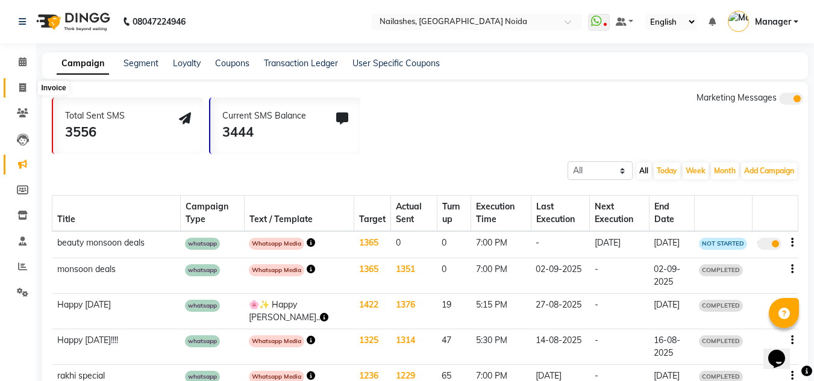
click at [27, 88] on span at bounding box center [22, 88] width 21 height 14
select select "service"
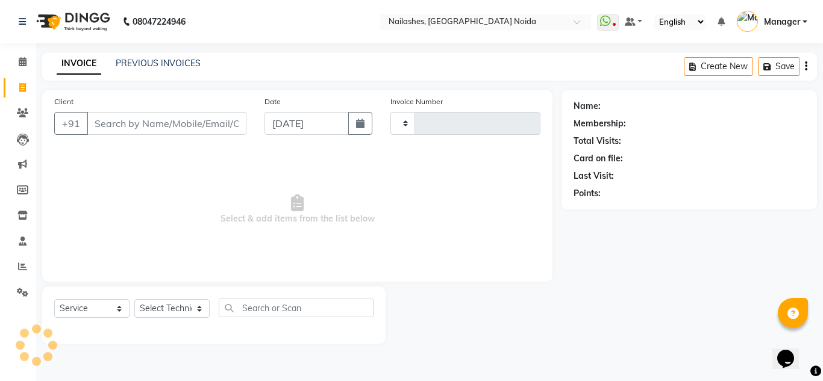
type input "0894"
select select "6068"
click at [136, 122] on input "Client" at bounding box center [167, 123] width 160 height 23
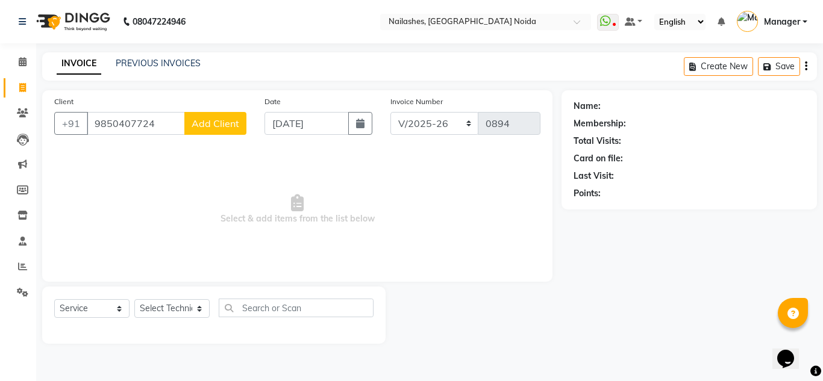
type input "9850407724"
click at [222, 120] on span "Add Client" at bounding box center [216, 123] width 48 height 12
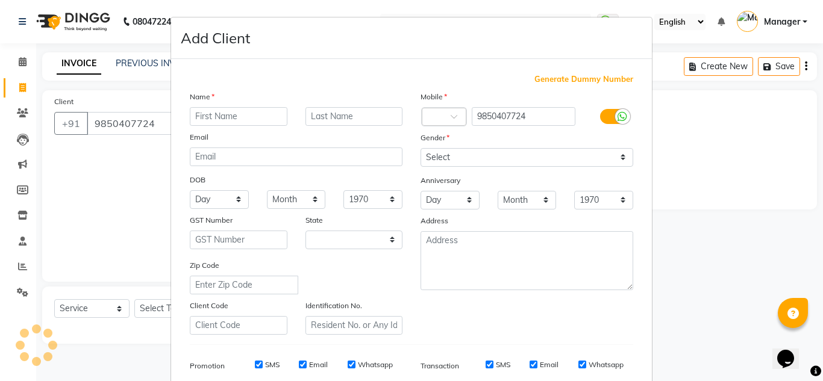
select select "21"
click at [227, 116] on input "text" at bounding box center [239, 116] width 98 height 19
type input "mm"
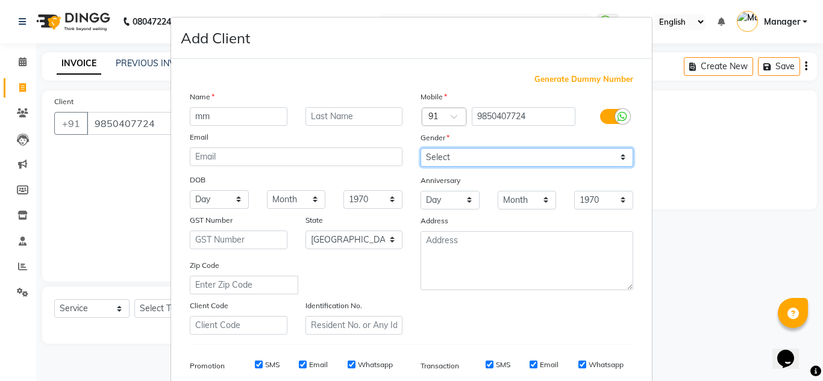
click at [469, 158] on select "Select Male Female Other Prefer Not To Say" at bounding box center [527, 157] width 213 height 19
select select "male"
click at [421, 148] on select "Select Male Female Other Prefer Not To Say" at bounding box center [527, 157] width 213 height 19
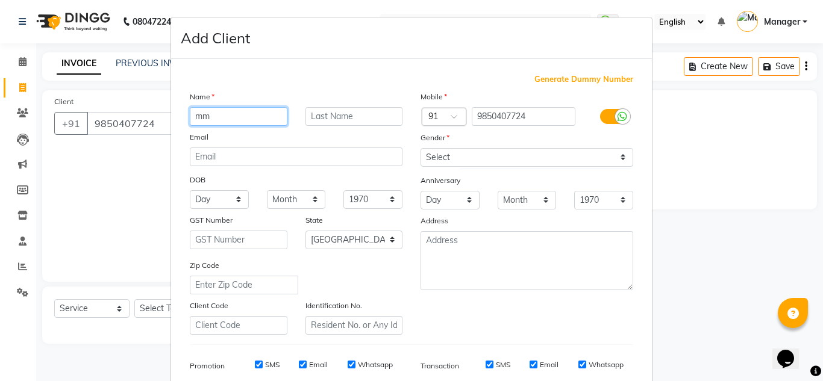
click at [247, 119] on input "mm" at bounding box center [239, 116] width 98 height 19
type input "m"
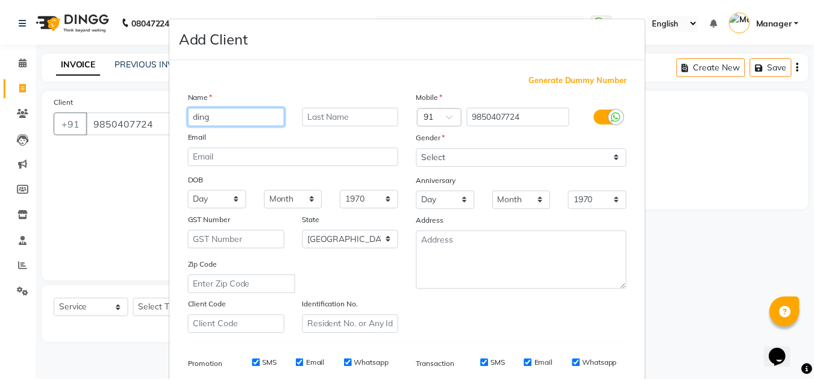
scroll to position [175, 0]
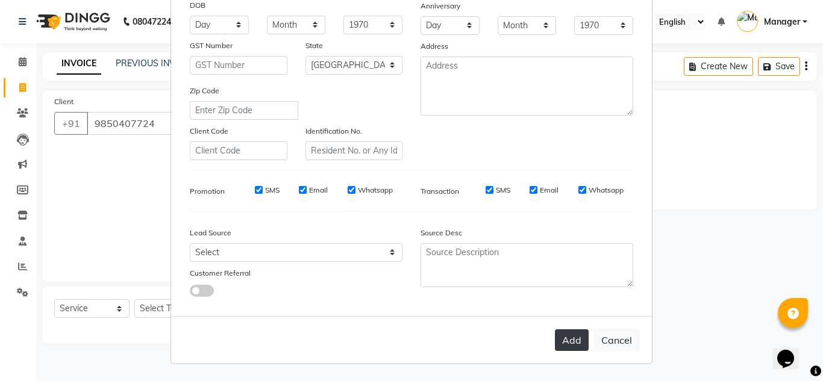
type input "ding"
click at [574, 338] on button "Add" at bounding box center [572, 341] width 34 height 22
type input "98******24"
select select
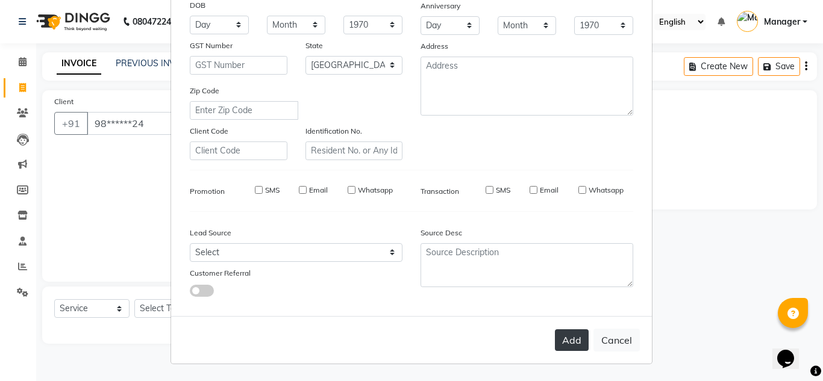
select select
select select "null"
select select
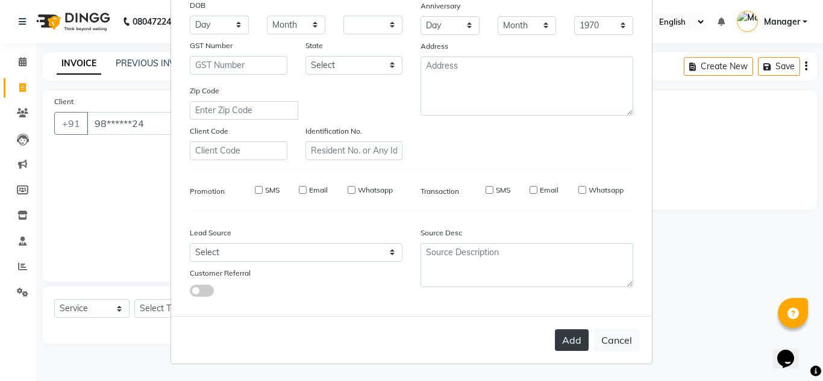
select select
checkbox input "false"
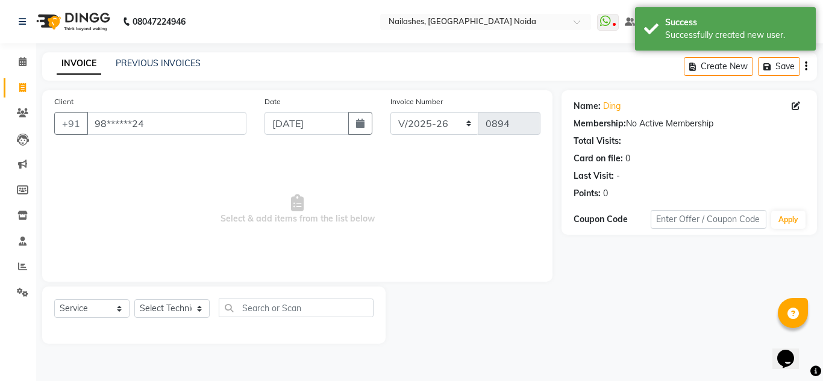
click at [165, 298] on div "Select Service Product Membership Package Voucher Prepaid Gift Card Select Tech…" at bounding box center [213, 315] width 343 height 57
click at [169, 304] on select "Select Technician Aman Gill keshav Lokito Manager Manpreet Nitika rishika" at bounding box center [171, 308] width 75 height 19
select select "62846"
click at [134, 299] on select "Select Technician Aman Gill keshav Lokito Manager Manpreet Nitika rishika" at bounding box center [171, 308] width 75 height 19
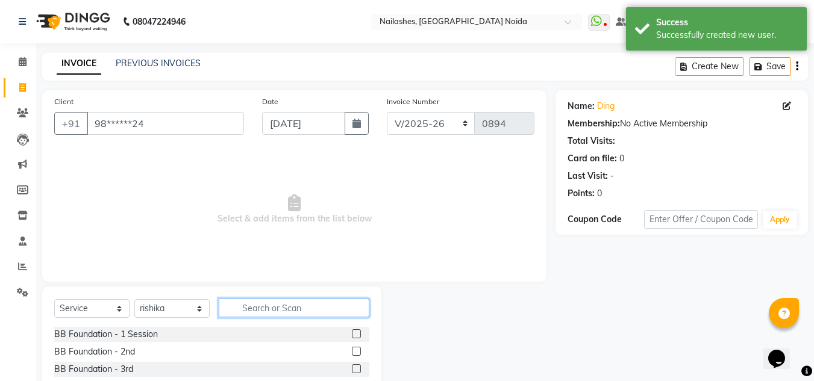
click at [268, 306] on input "text" at bounding box center [294, 308] width 151 height 19
click at [352, 352] on label at bounding box center [356, 351] width 9 height 9
click at [352, 352] on input "checkbox" at bounding box center [356, 352] width 8 height 8
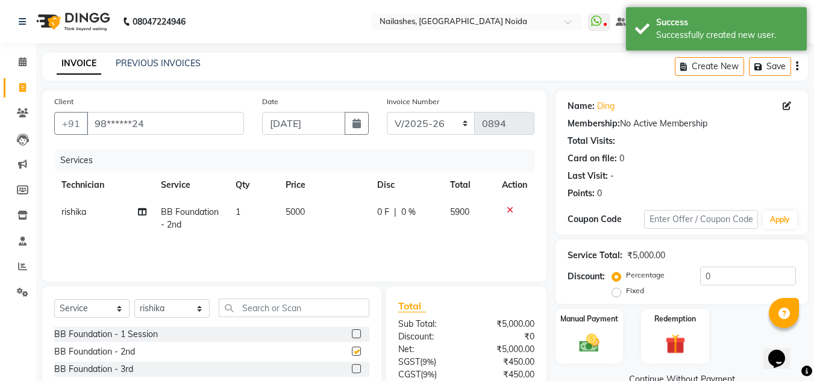
checkbox input "false"
click at [291, 213] on span "5000" at bounding box center [295, 212] width 19 height 11
select select "62846"
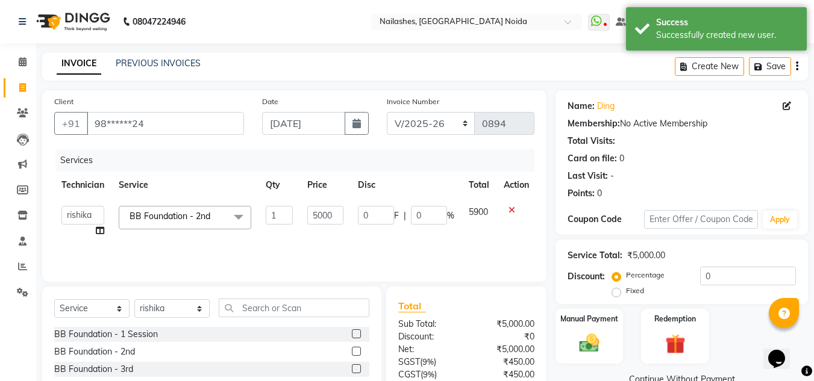
click at [291, 213] on input "1" at bounding box center [279, 215] width 27 height 19
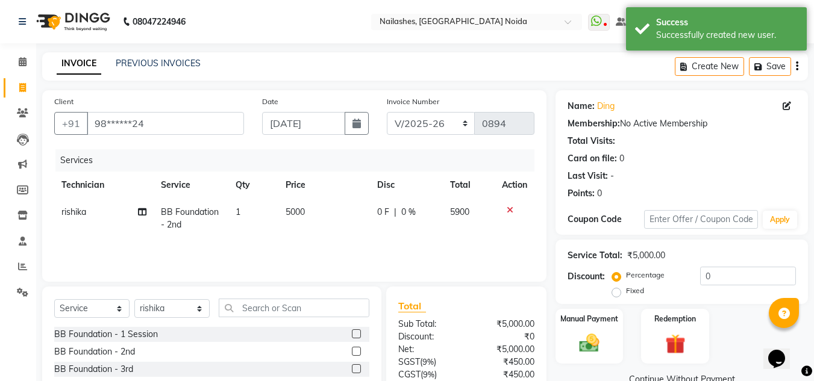
click at [319, 212] on td "5000" at bounding box center [324, 219] width 92 height 40
select select "62846"
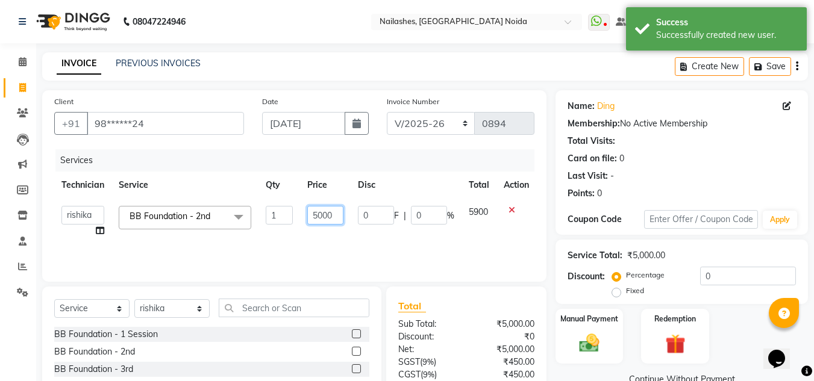
click at [319, 212] on input "5000" at bounding box center [325, 215] width 36 height 19
type input "0"
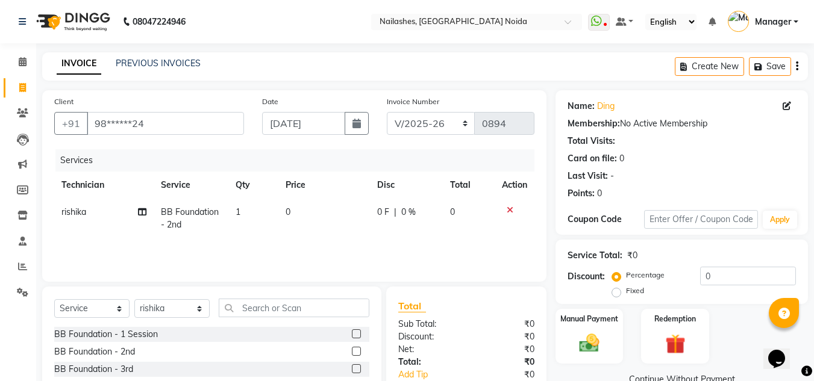
click at [448, 247] on div "Services Technician Service Qty Price Disc Total Action rishika BB Foundation -…" at bounding box center [294, 209] width 480 height 120
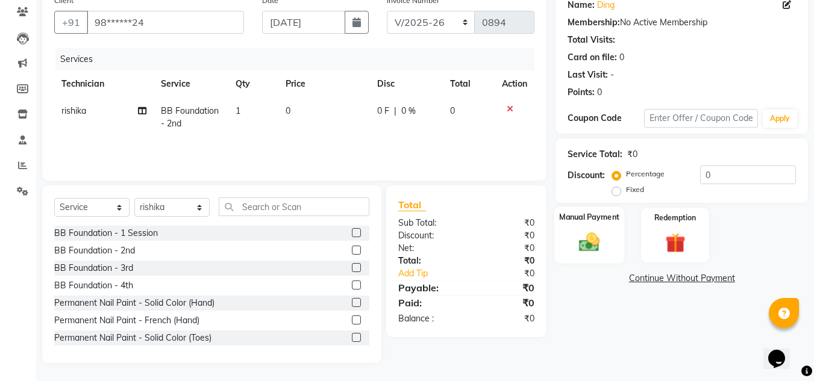
click at [608, 243] on div "Manual Payment" at bounding box center [589, 235] width 70 height 57
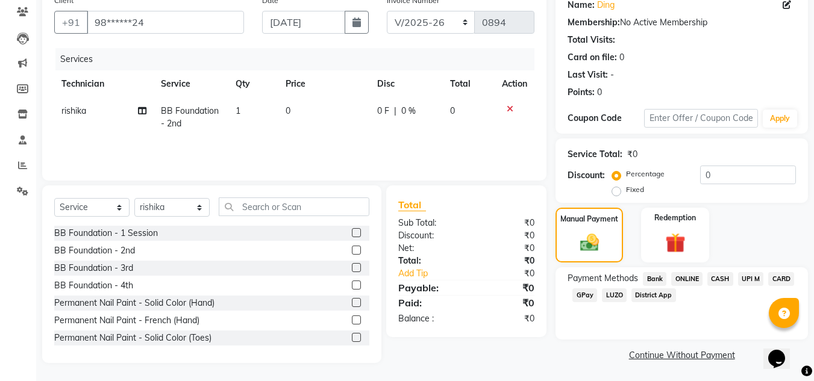
click at [715, 282] on span "CASH" at bounding box center [720, 279] width 26 height 14
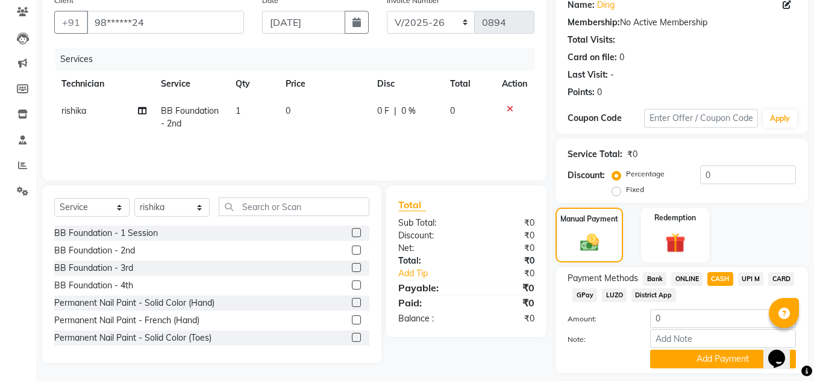
scroll to position [136, 0]
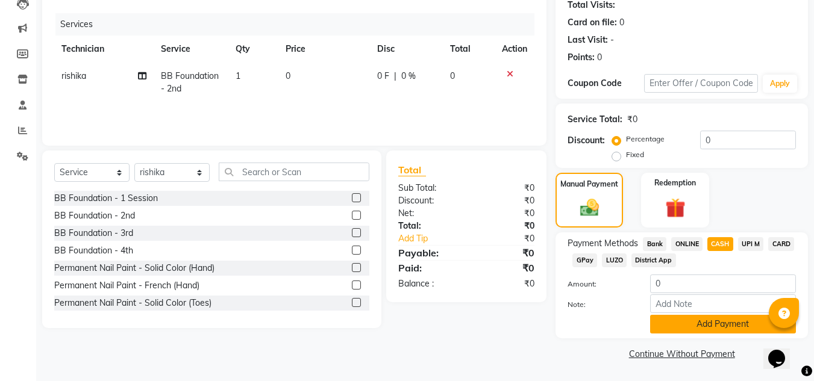
click at [705, 322] on button "Add Payment" at bounding box center [723, 324] width 146 height 19
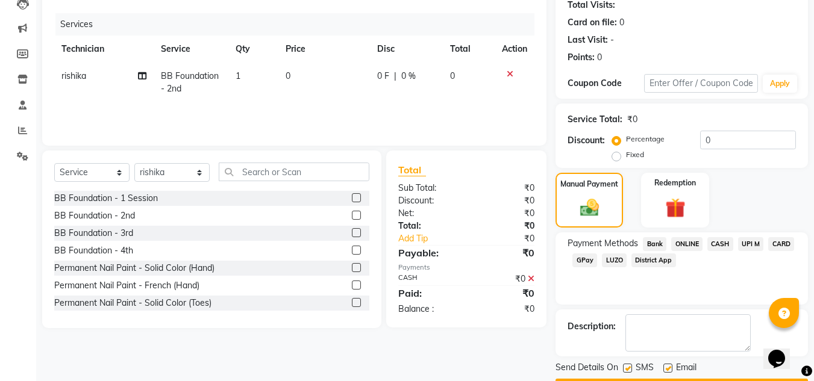
scroll to position [170, 0]
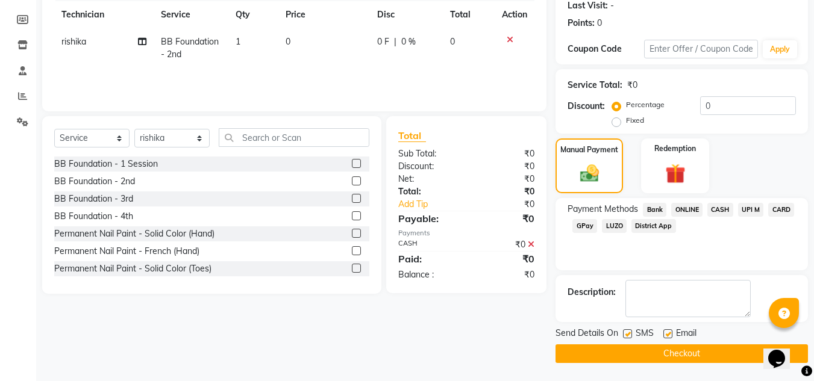
click at [660, 355] on button "Checkout" at bounding box center [681, 354] width 252 height 19
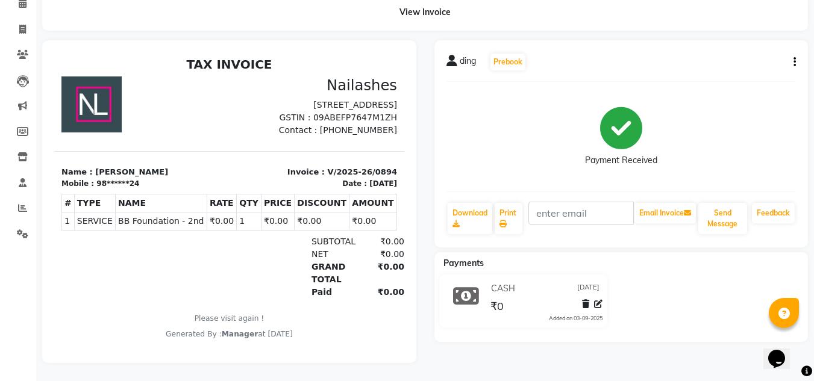
scroll to position [10, 0]
click at [25, 230] on span at bounding box center [22, 235] width 21 height 14
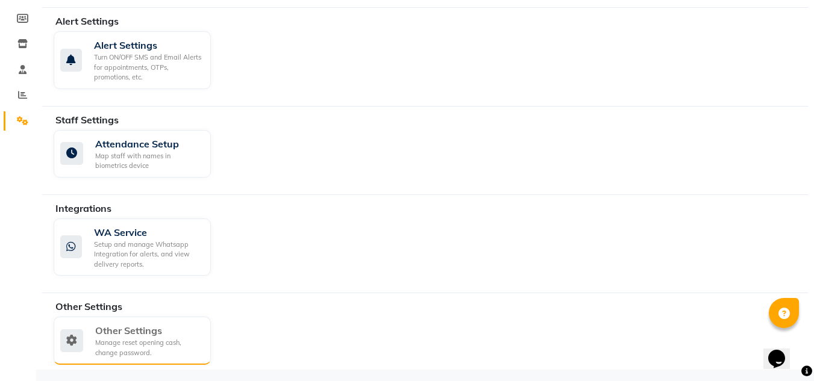
scroll to position [172, 0]
click at [178, 343] on div "Manage reset opening cash, change password." at bounding box center [148, 347] width 106 height 20
select select "2: 15"
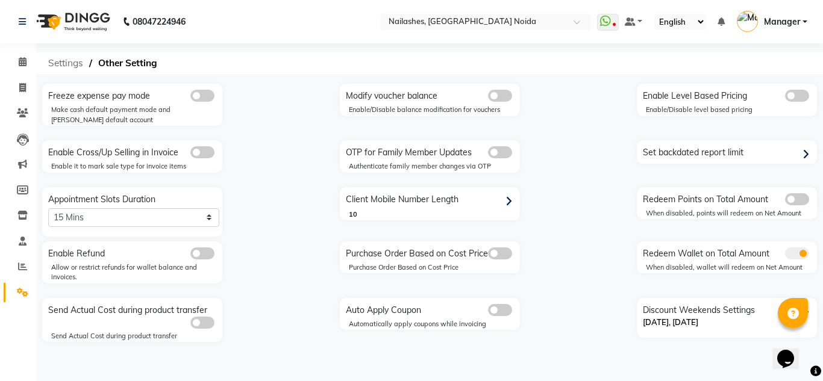
click at [80, 69] on span "Settings" at bounding box center [65, 63] width 47 height 22
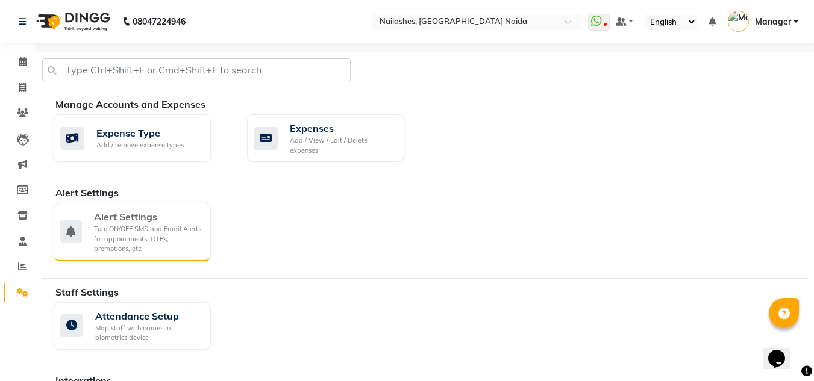
click at [169, 228] on div "Turn ON/OFF SMS and Email Alerts for appointments, OTPs, promotions, etc." at bounding box center [147, 239] width 107 height 30
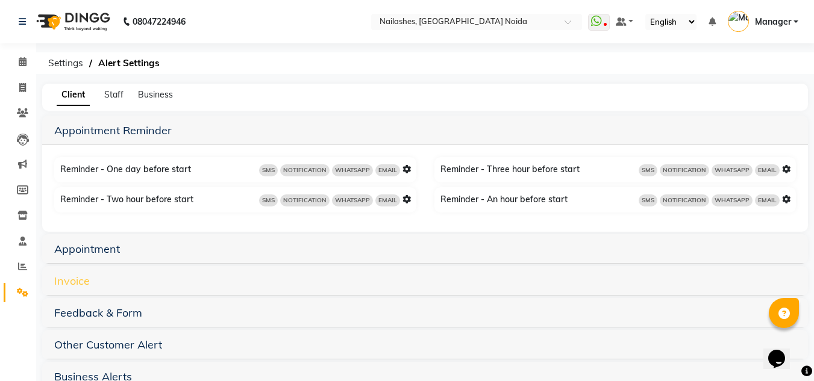
click at [76, 281] on link "Invoice" at bounding box center [72, 281] width 36 height 14
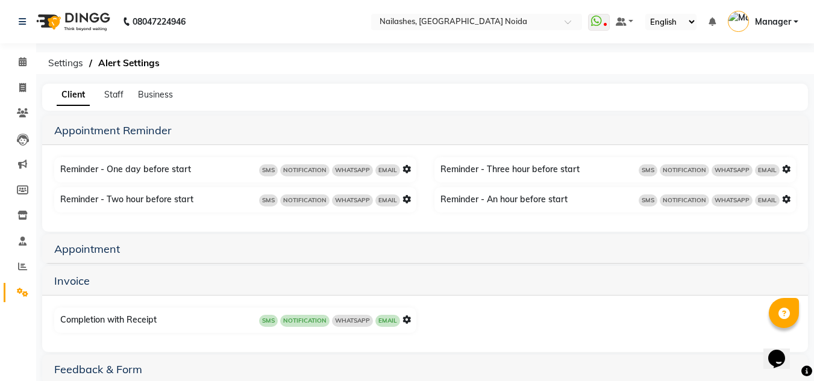
click at [405, 322] on icon at bounding box center [406, 320] width 8 height 8
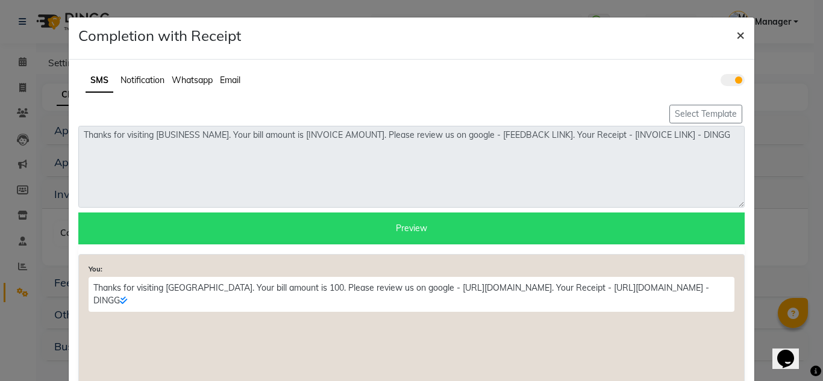
click at [741, 37] on button "×" at bounding box center [741, 34] width 28 height 34
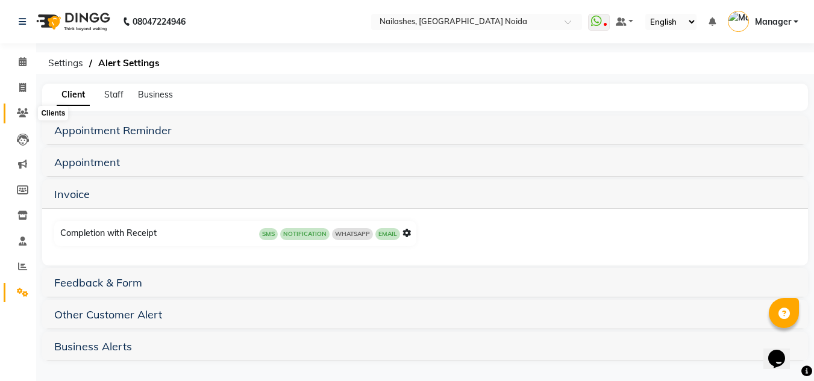
click at [23, 111] on icon at bounding box center [22, 112] width 11 height 9
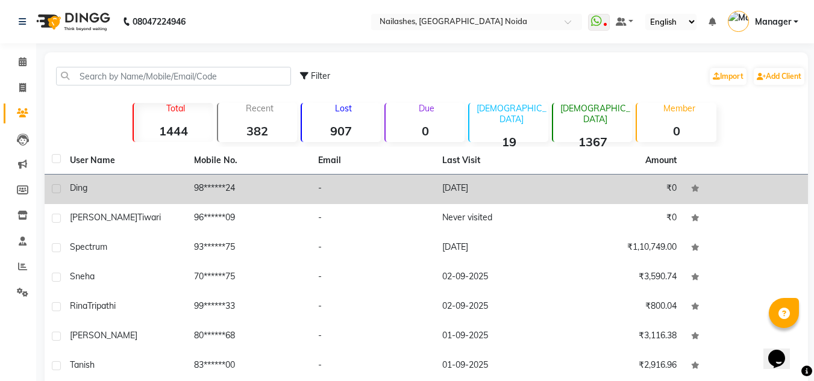
click at [142, 184] on div "ding" at bounding box center [125, 188] width 110 height 13
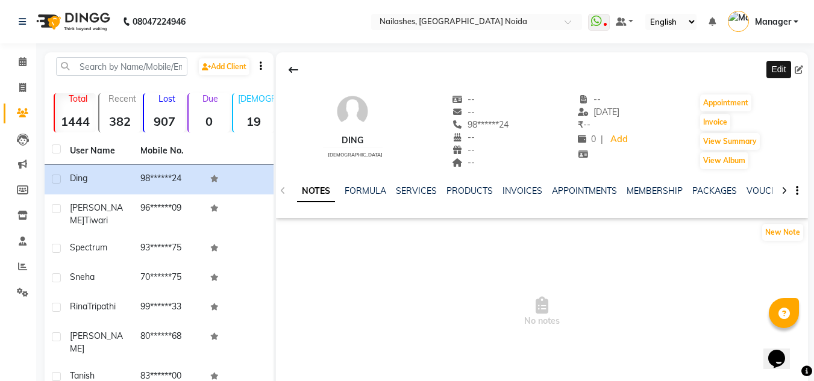
click at [798, 66] on icon at bounding box center [799, 70] width 8 height 8
select select "21"
select select "male"
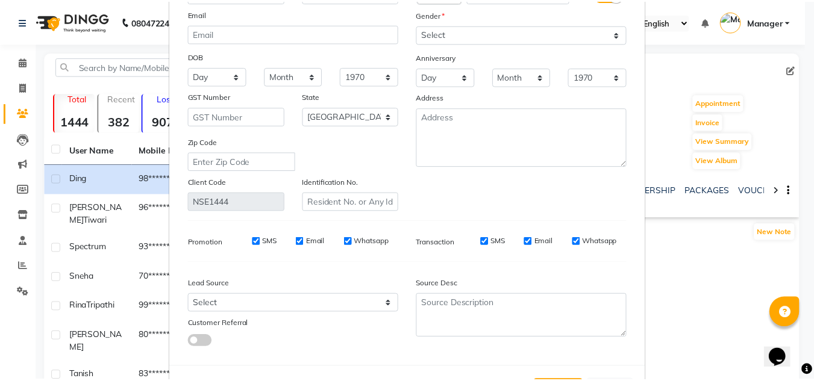
scroll to position [153, 0]
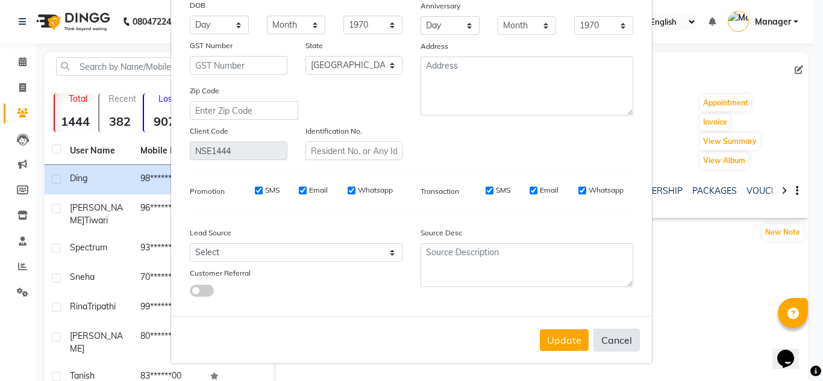
click at [611, 343] on button "Cancel" at bounding box center [616, 340] width 46 height 23
select select
select select "null"
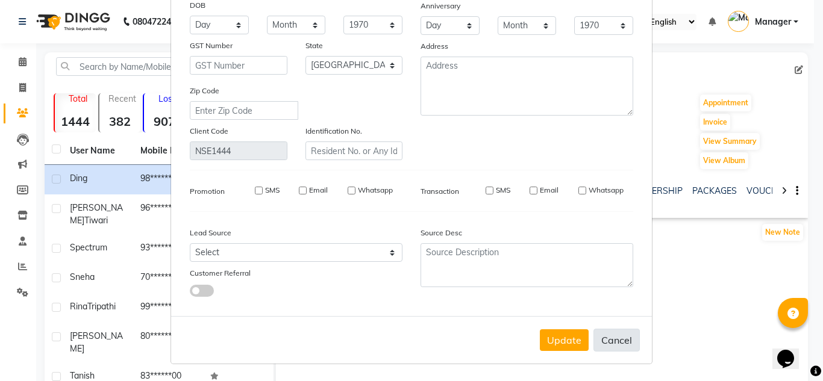
select select
checkbox input "false"
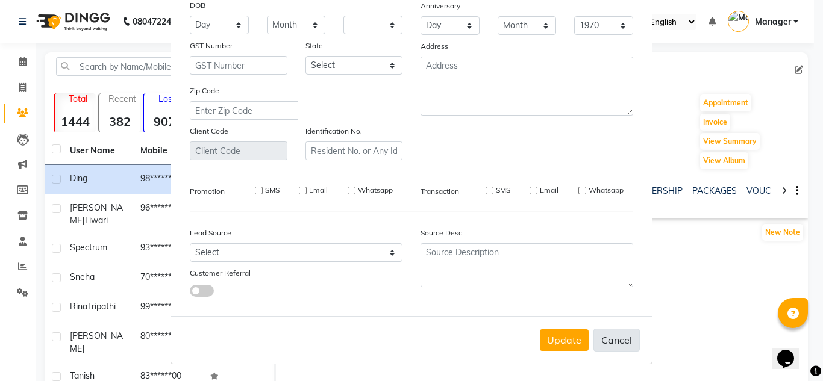
checkbox input "false"
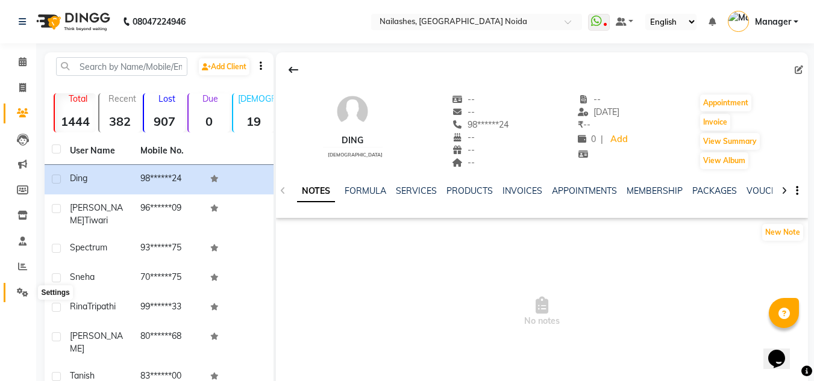
click at [17, 298] on span at bounding box center [22, 293] width 21 height 14
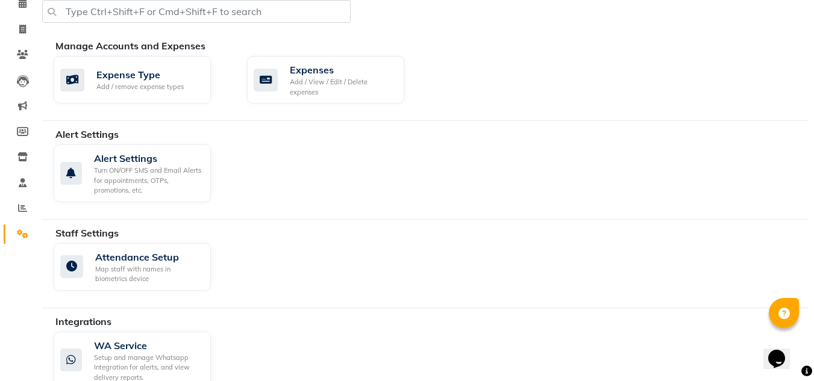
scroll to position [171, 0]
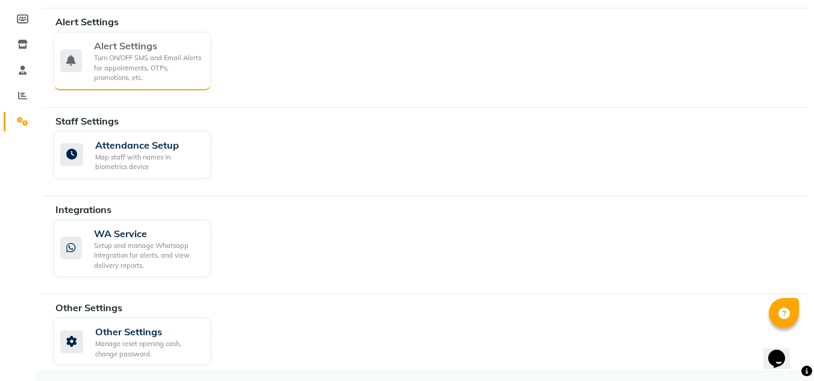
click at [158, 52] on div "Alert Settings" at bounding box center [147, 46] width 107 height 14
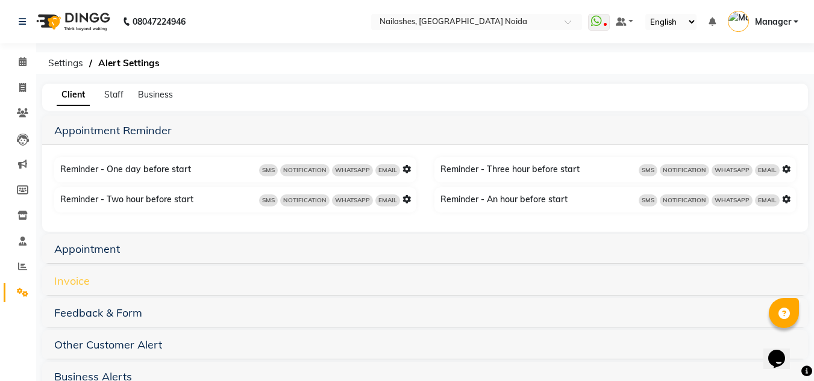
click at [75, 275] on link "Invoice" at bounding box center [72, 281] width 36 height 14
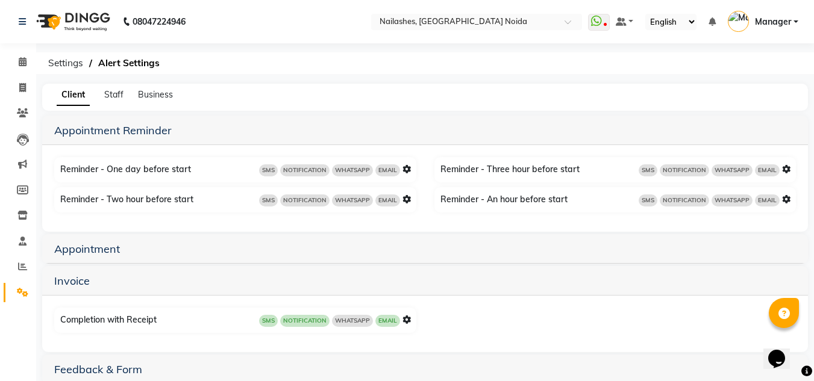
click at [405, 319] on icon at bounding box center [406, 320] width 8 height 8
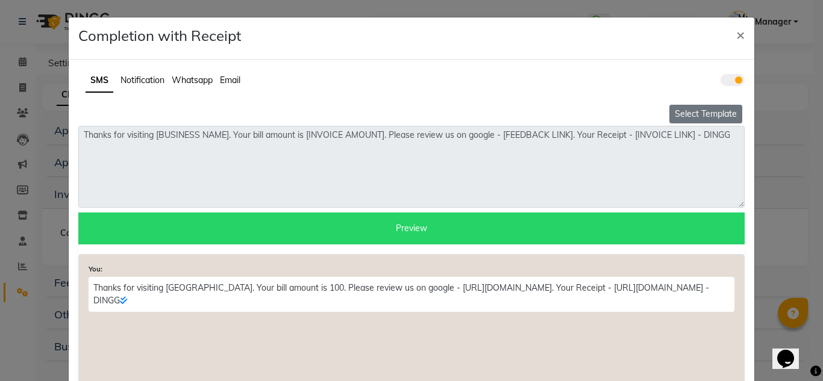
click at [695, 117] on button "Select Template" at bounding box center [705, 114] width 73 height 19
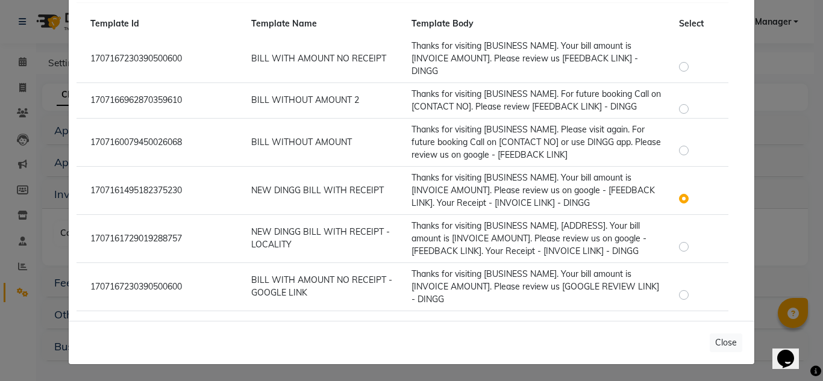
scroll to position [143, 0]
click at [693, 240] on label at bounding box center [693, 240] width 0 height 0
click at [681, 246] on input "radio" at bounding box center [685, 241] width 8 height 8
radio input "true"
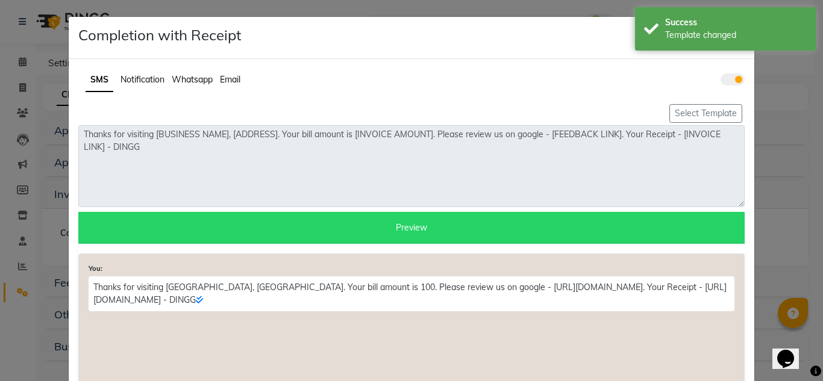
scroll to position [0, 0]
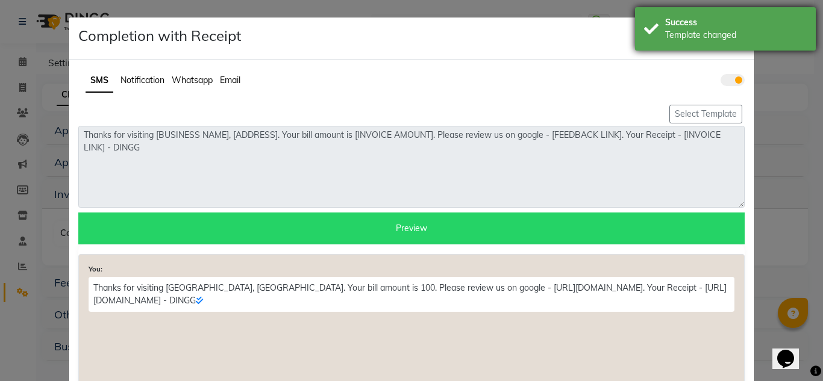
click at [768, 31] on div "Template changed" at bounding box center [736, 35] width 142 height 13
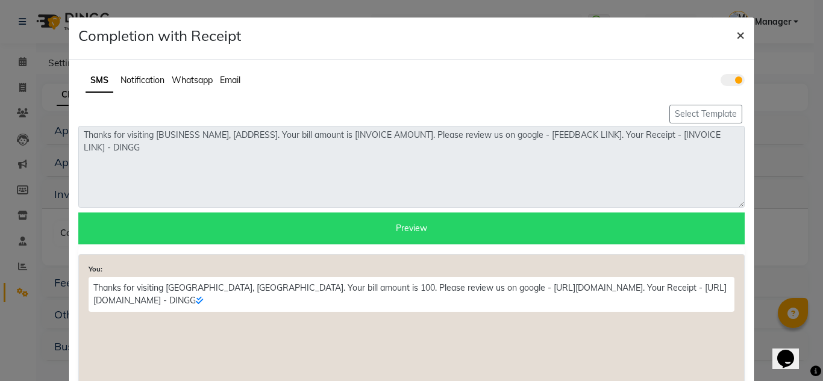
click at [736, 38] on span "×" at bounding box center [740, 34] width 8 height 18
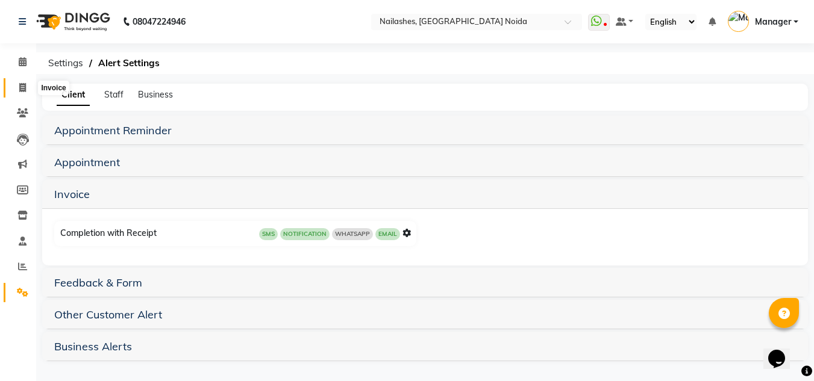
click at [28, 89] on span at bounding box center [22, 88] width 21 height 14
select select "service"
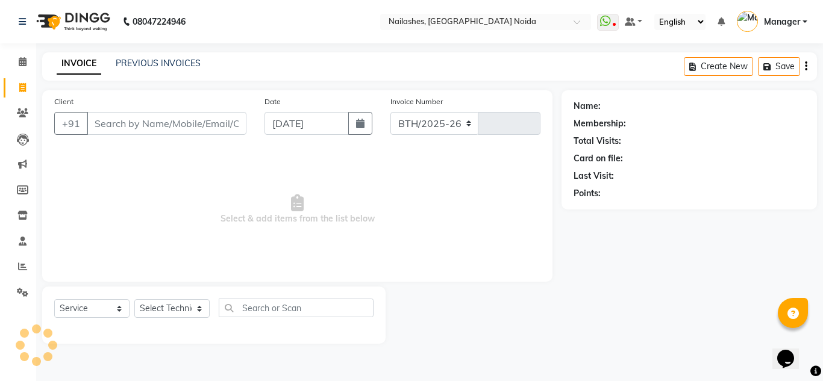
select select "6068"
type input "0895"
click at [143, 61] on link "PREVIOUS INVOICES" at bounding box center [158, 63] width 85 height 11
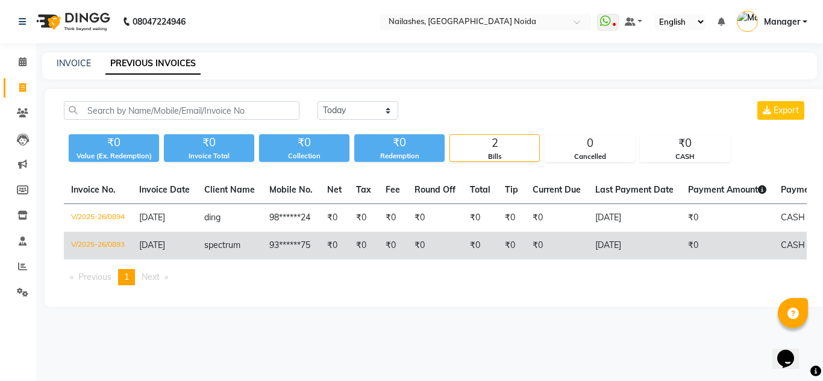
click at [213, 249] on span "spectrum" at bounding box center [222, 245] width 36 height 11
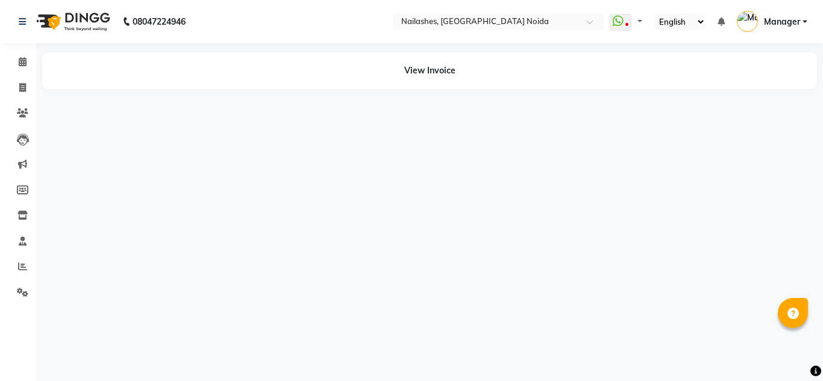
select select "en"
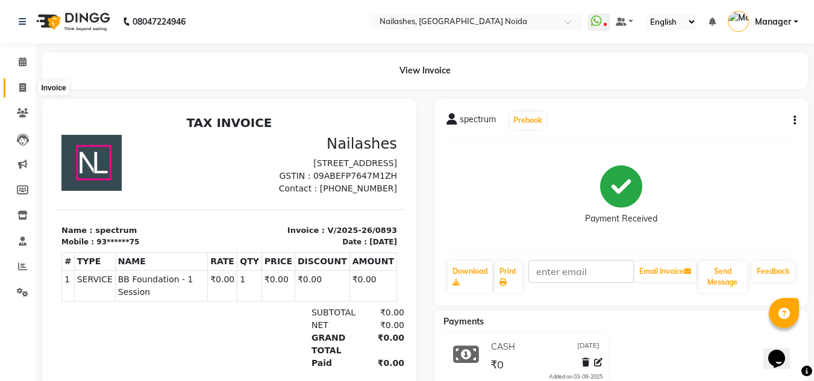
click at [22, 87] on icon at bounding box center [22, 87] width 7 height 9
select select "service"
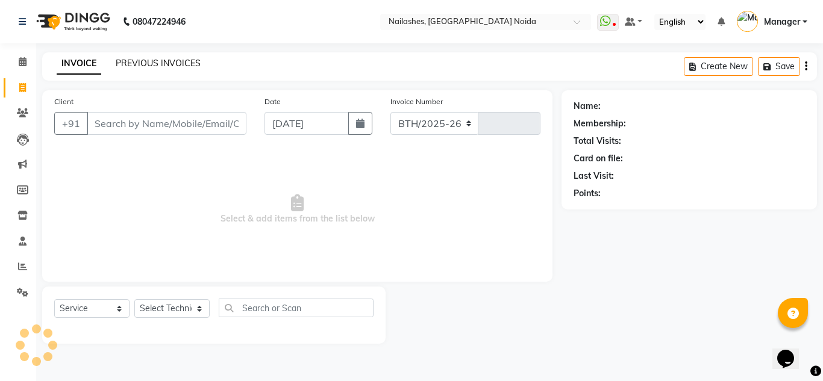
select select "6068"
type input "0895"
click at [131, 64] on link "PREVIOUS INVOICES" at bounding box center [158, 63] width 85 height 11
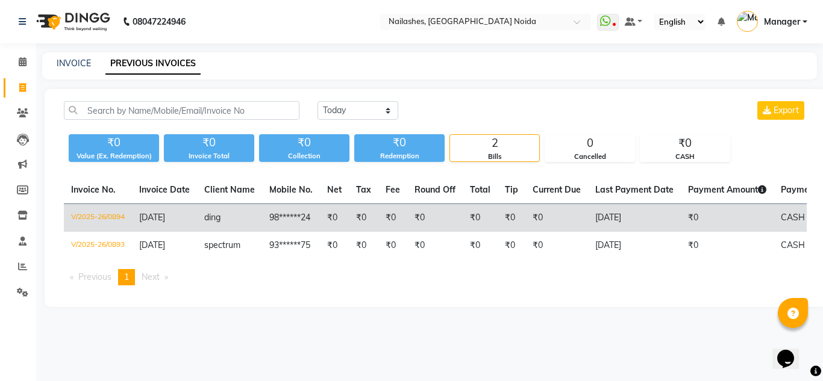
click at [116, 217] on td "V/2025-26/0894" at bounding box center [98, 218] width 68 height 28
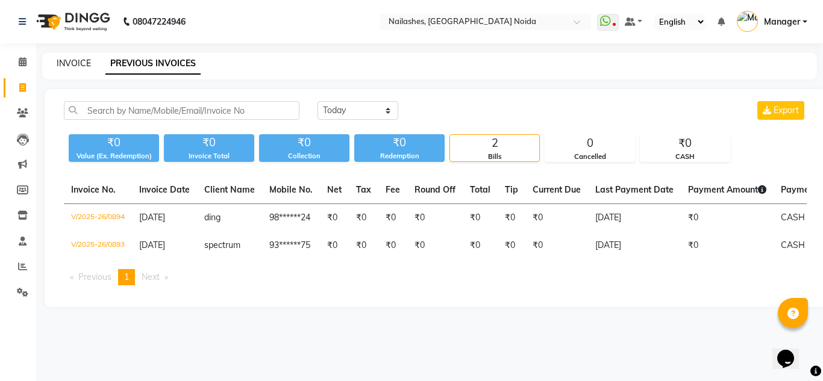
click at [73, 59] on link "INVOICE" at bounding box center [74, 63] width 34 height 11
select select "service"
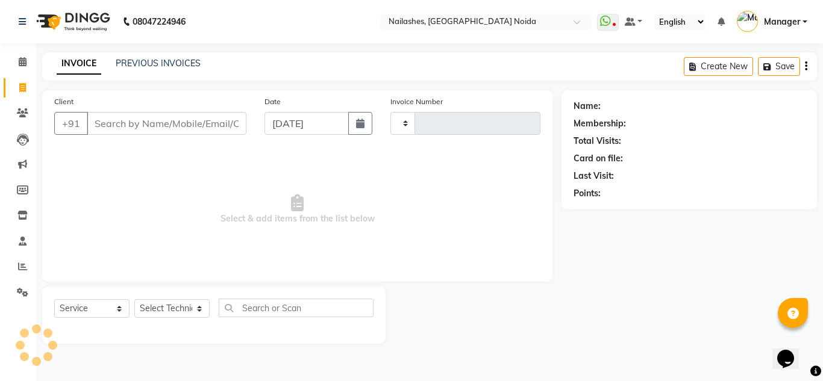
type input "0895"
select select "6068"
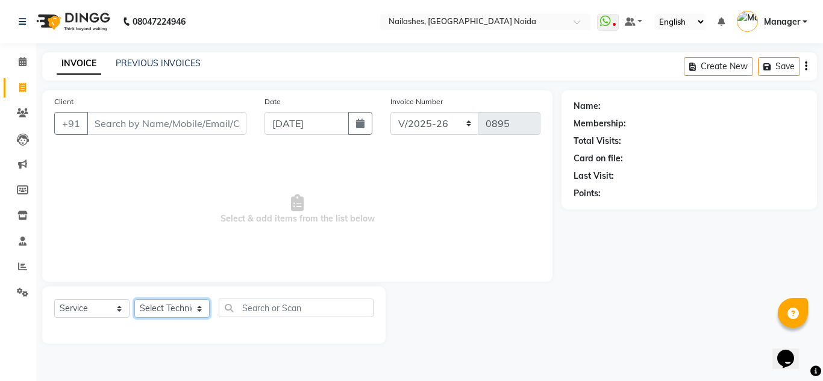
click at [174, 306] on select "Select Technician Aman Gill keshav Lokito Manager Manpreet Nitika rishika" at bounding box center [171, 308] width 75 height 19
select select "44095"
click at [134, 299] on select "Select Technician Aman Gill keshav Lokito Manager Manpreet Nitika rishika" at bounding box center [171, 308] width 75 height 19
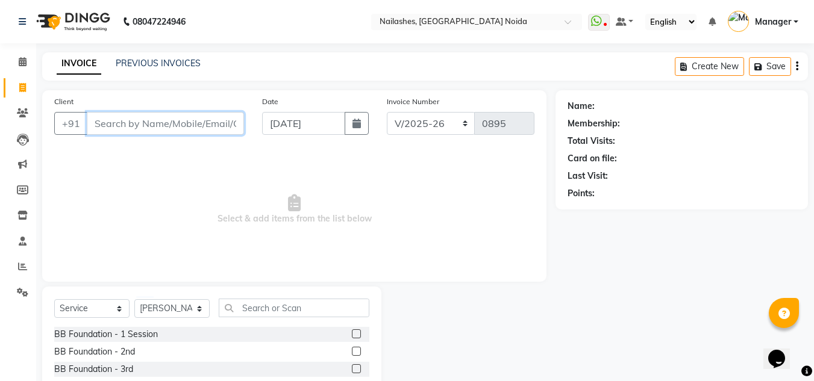
click at [136, 123] on input "Client" at bounding box center [165, 123] width 157 height 23
click at [124, 118] on input "Client" at bounding box center [165, 123] width 157 height 23
type input "9636690354"
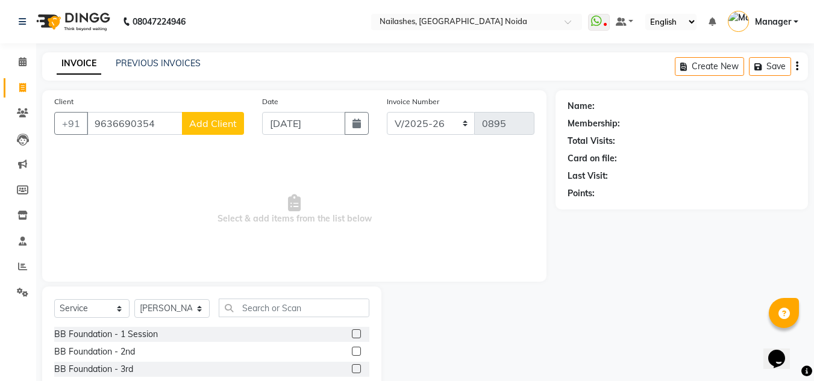
click at [225, 113] on button "Add Client" at bounding box center [213, 123] width 62 height 23
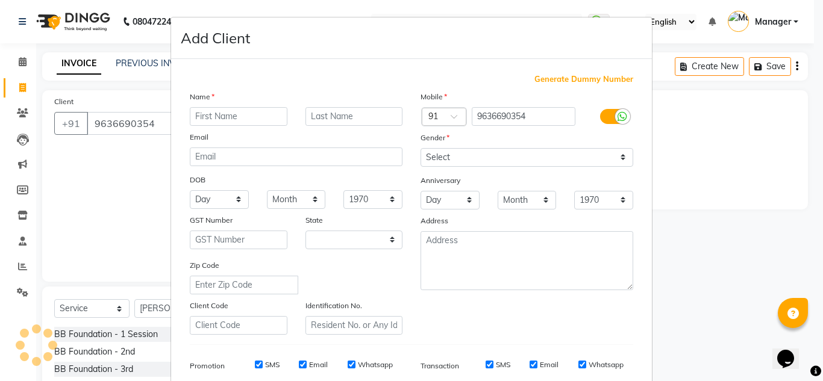
select select "21"
click at [236, 120] on input "text" at bounding box center [239, 116] width 98 height 19
click at [683, 139] on ngb-modal-window "Add Client Generate Dummy Number Name Email DOB Day 01 02 03 04 05 06 07 08 09 …" at bounding box center [411, 190] width 823 height 381
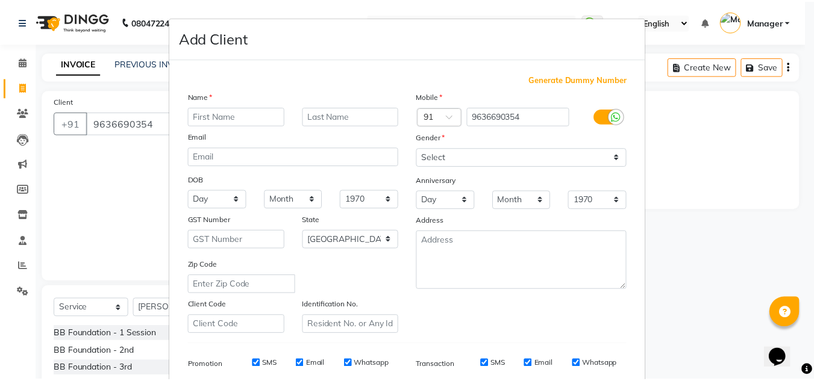
scroll to position [175, 0]
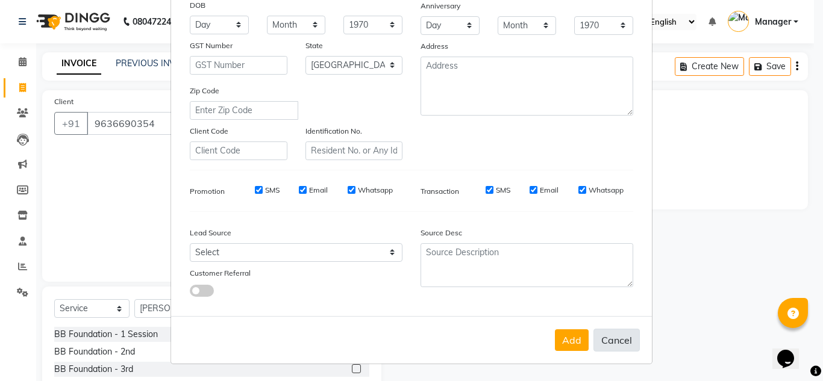
click at [617, 344] on button "Cancel" at bounding box center [616, 340] width 46 height 23
select select
select select "null"
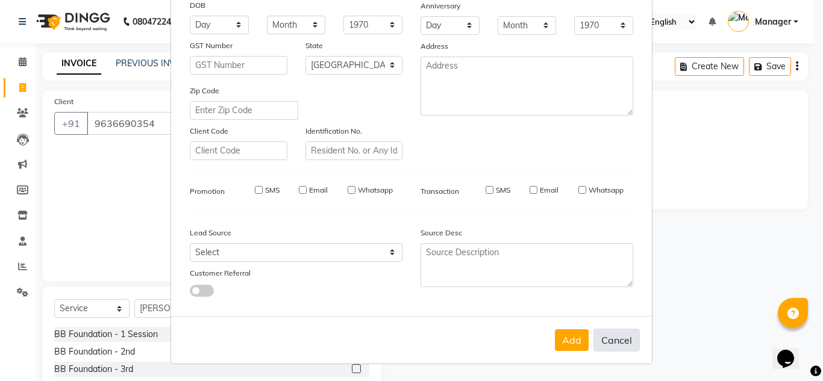
select select
checkbox input "false"
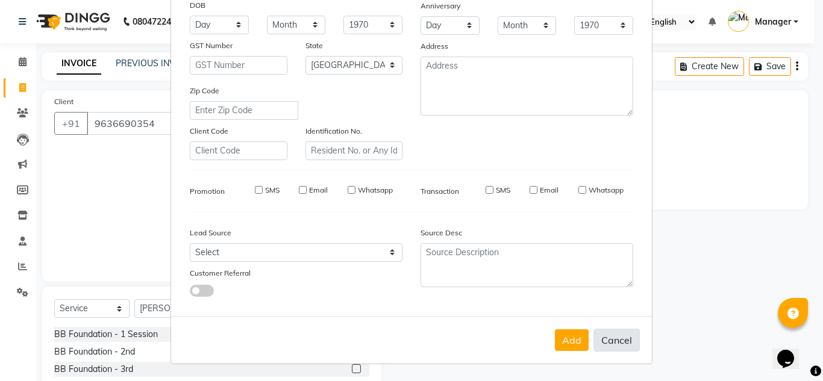
checkbox input "false"
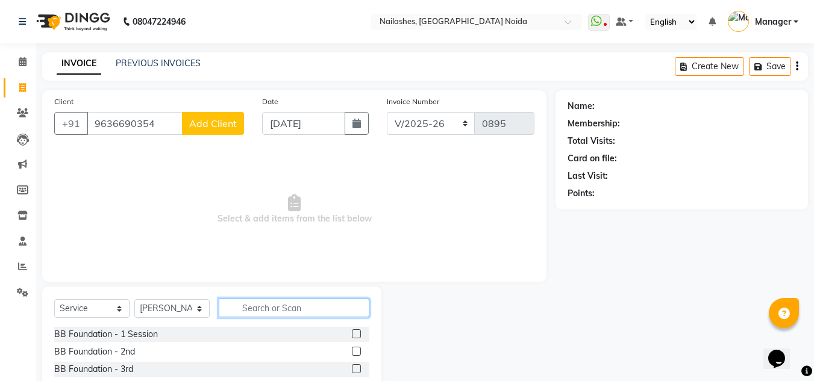
click at [278, 305] on input "text" at bounding box center [294, 308] width 151 height 19
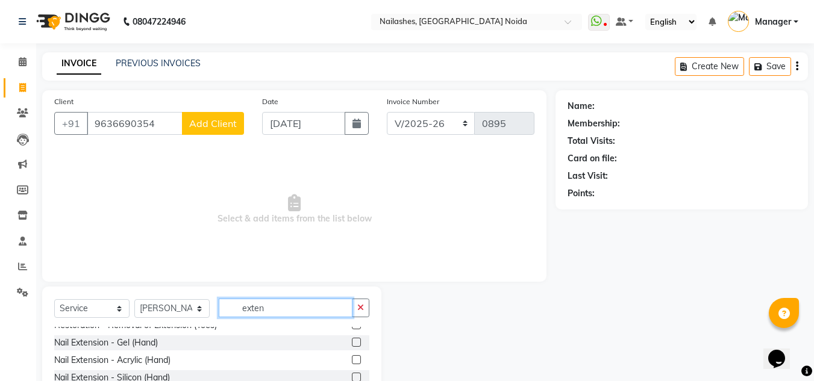
scroll to position [29, 0]
type input "exten"
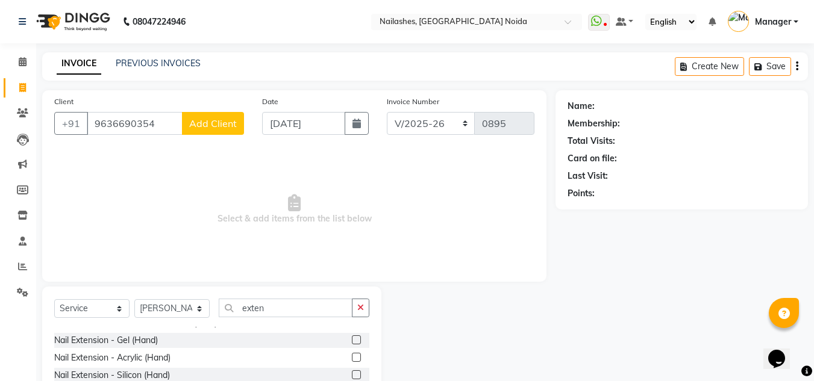
click at [352, 359] on label at bounding box center [356, 357] width 9 height 9
click at [352, 359] on input "checkbox" at bounding box center [356, 358] width 8 height 8
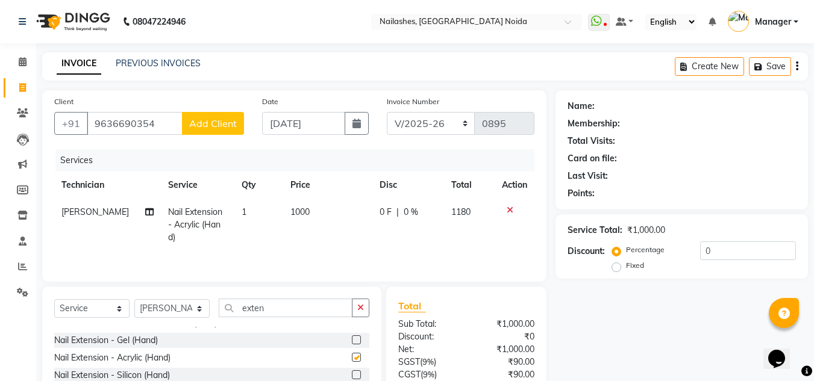
checkbox input "false"
click at [282, 313] on input "exten" at bounding box center [286, 308] width 134 height 19
type input "e"
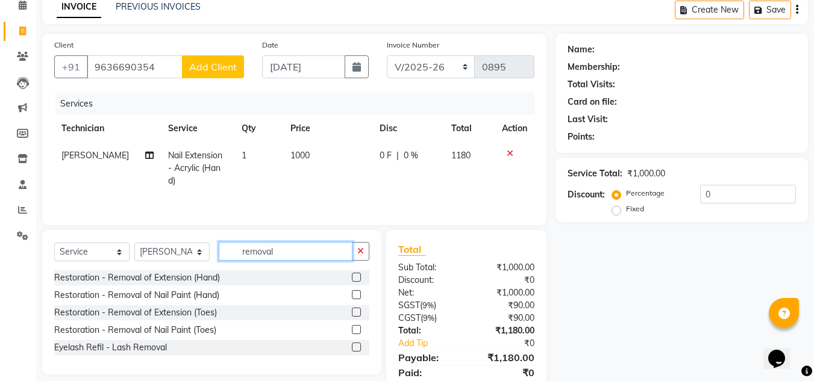
scroll to position [57, 0]
type input "removal"
click at [358, 277] on label at bounding box center [356, 276] width 9 height 9
click at [358, 277] on input "checkbox" at bounding box center [356, 278] width 8 height 8
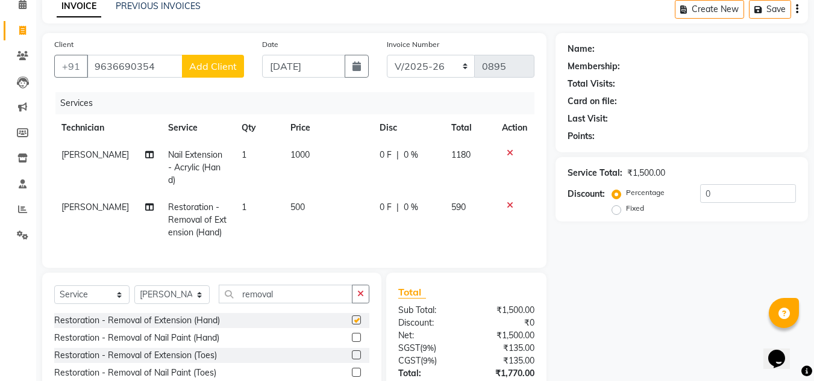
checkbox input "false"
click at [298, 207] on span "500" at bounding box center [297, 207] width 14 height 11
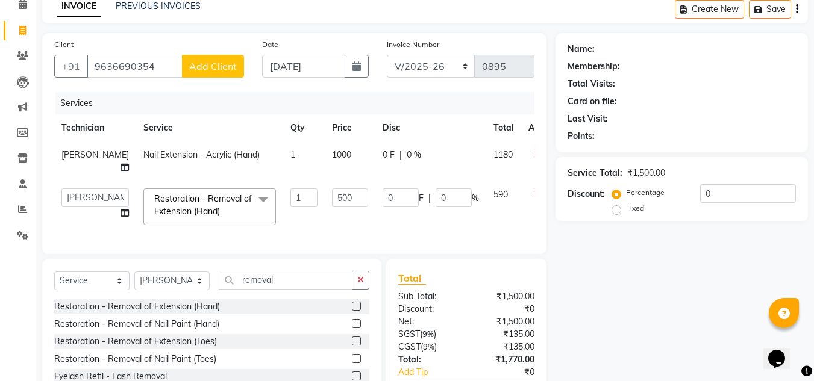
click at [298, 207] on td "1" at bounding box center [304, 206] width 42 height 51
click at [332, 196] on input "500" at bounding box center [350, 198] width 36 height 19
type input "424"
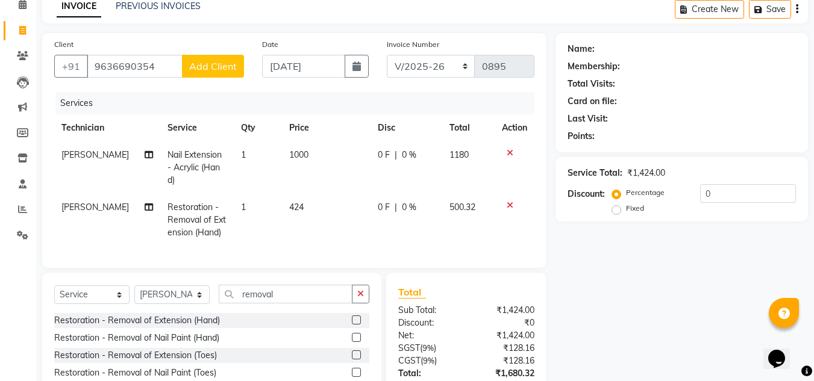
click at [346, 220] on td "424" at bounding box center [326, 220] width 89 height 52
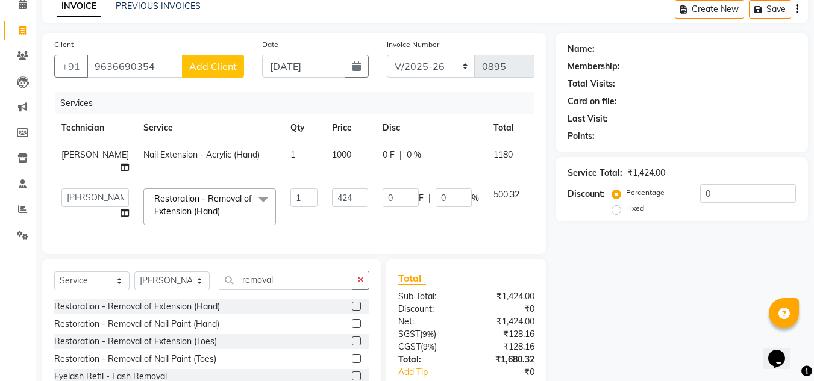
scroll to position [62, 0]
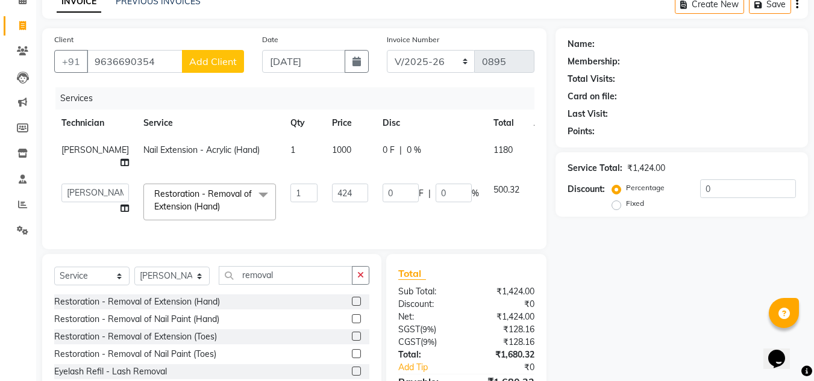
click at [331, 151] on td "1000" at bounding box center [350, 157] width 51 height 40
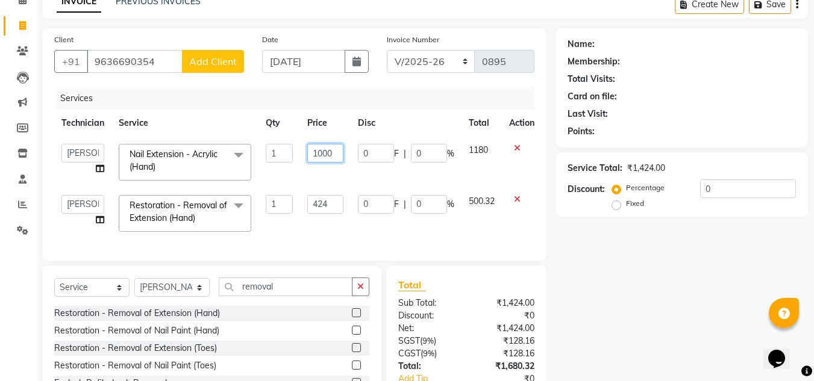
click at [341, 151] on input "1000" at bounding box center [325, 153] width 36 height 19
type input "1017"
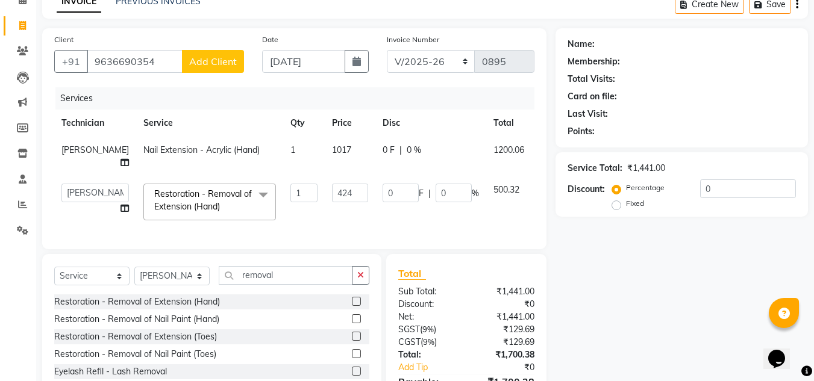
click at [375, 172] on td "0 F | 0 %" at bounding box center [430, 157] width 111 height 40
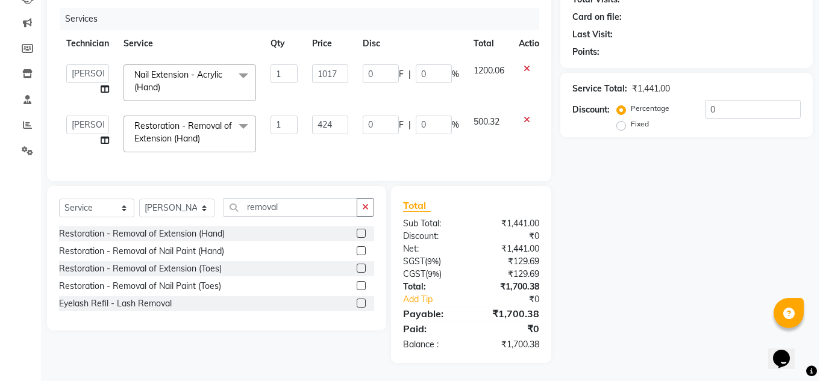
scroll to position [0, 0]
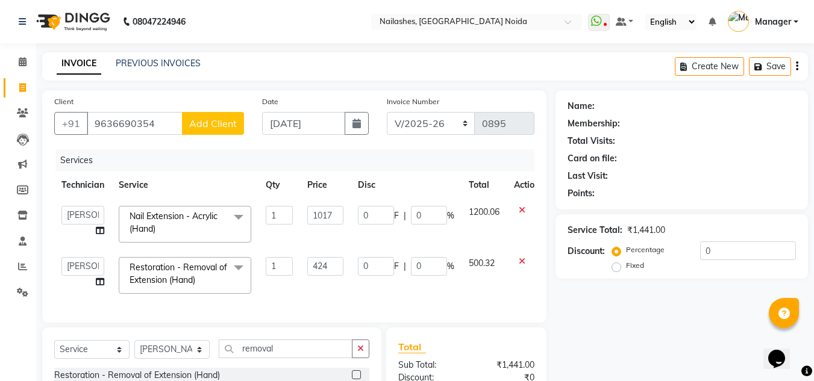
click at [216, 134] on button "Add Client" at bounding box center [213, 123] width 62 height 23
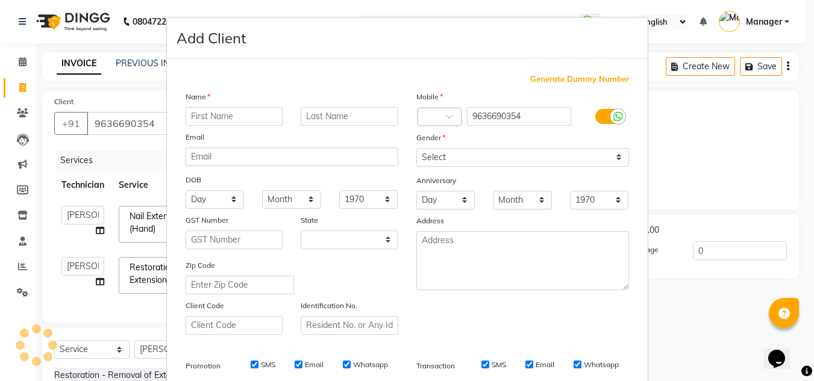
select select "21"
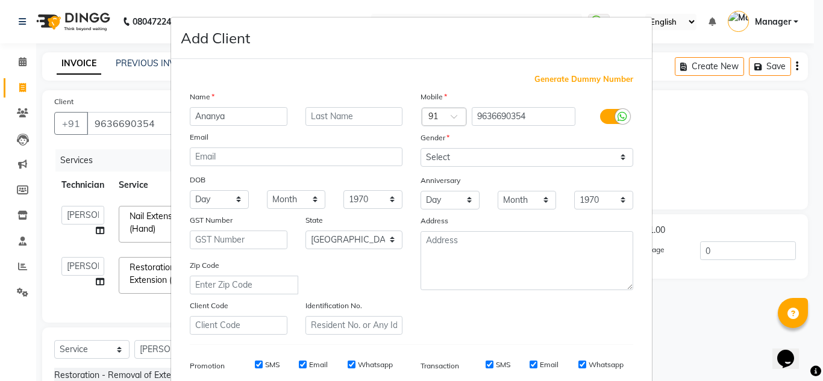
type input "Ananya"
type input "Singh"
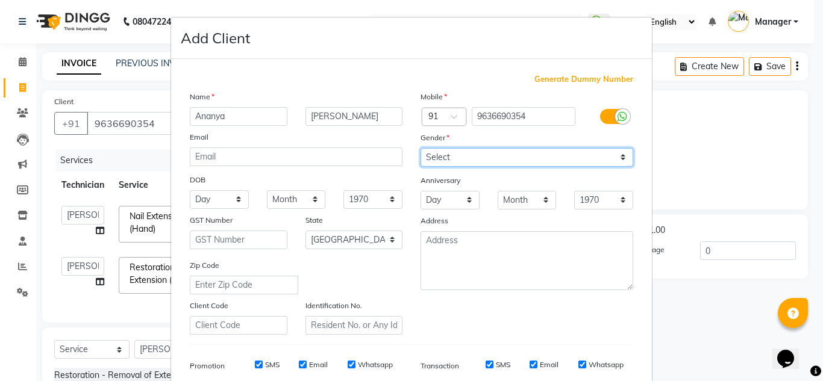
click at [484, 160] on select "Select Male Female Other Prefer Not To Say" at bounding box center [527, 157] width 213 height 19
select select "female"
click at [421, 148] on select "Select Male Female Other Prefer Not To Say" at bounding box center [527, 157] width 213 height 19
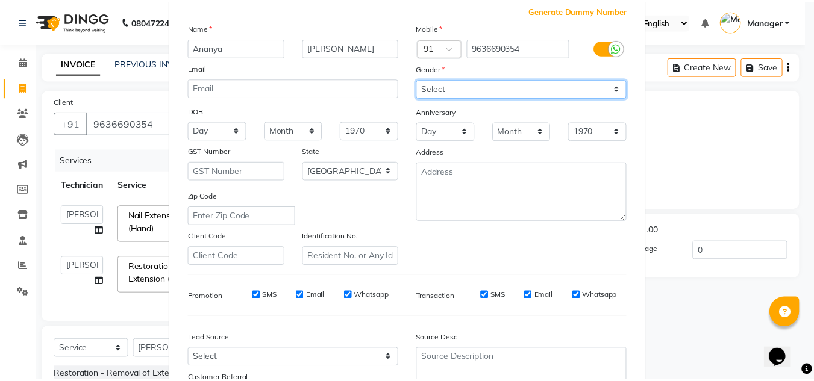
scroll to position [175, 0]
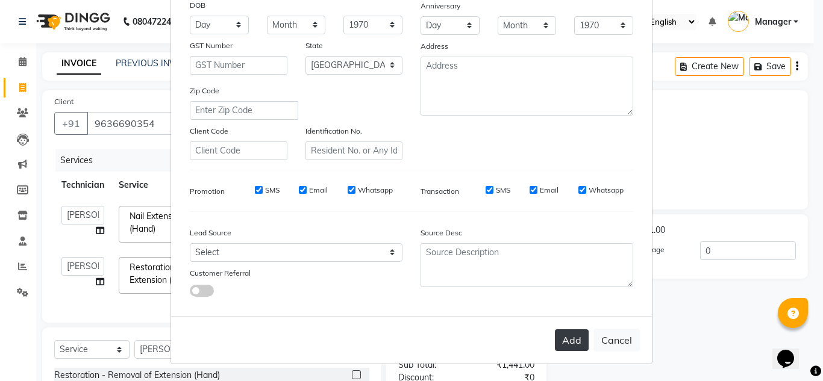
click at [565, 336] on button "Add" at bounding box center [572, 341] width 34 height 22
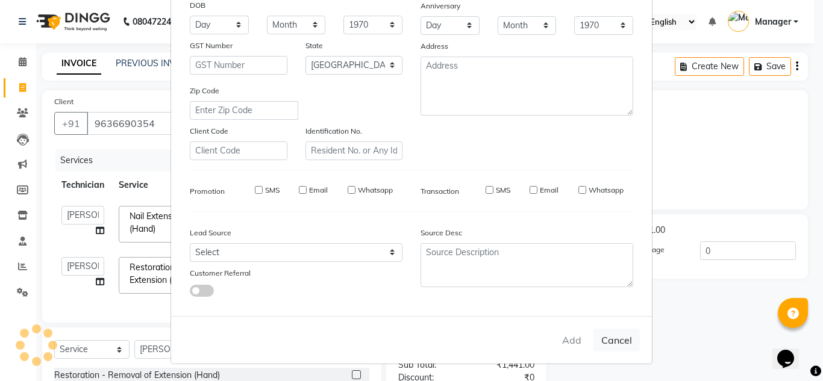
type input "96******54"
select select
select select "null"
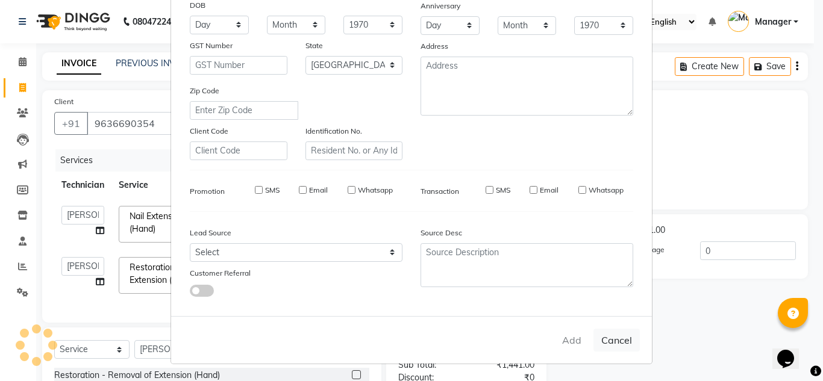
select select
checkbox input "false"
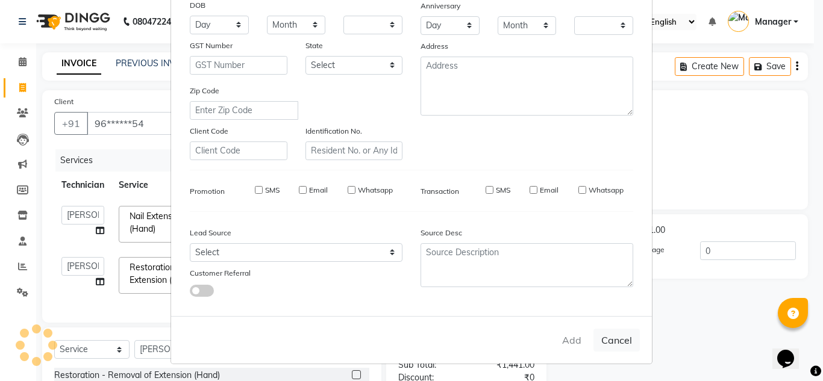
checkbox input "false"
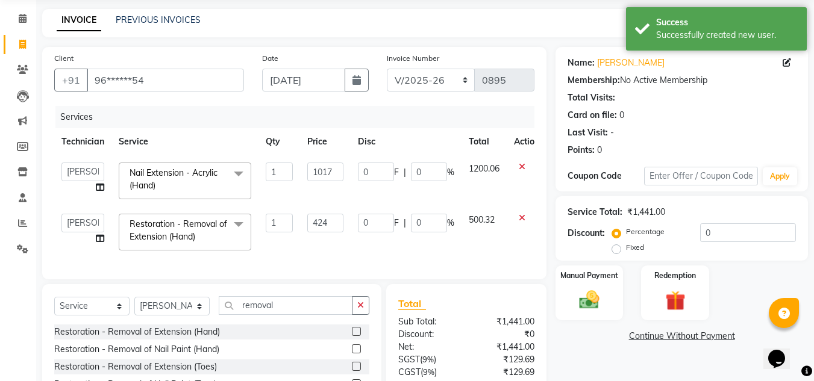
scroll to position [151, 0]
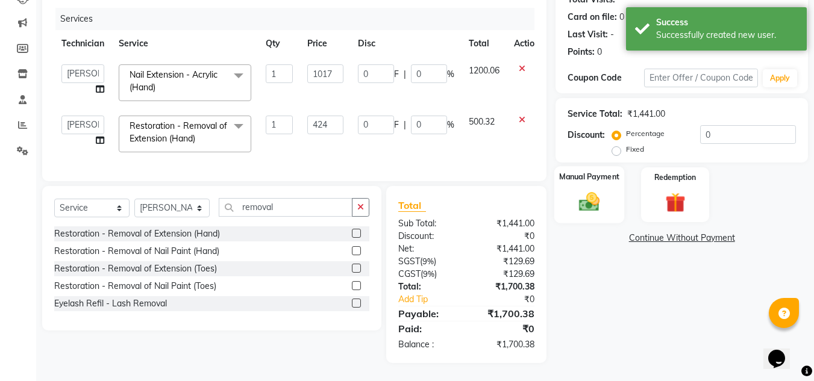
click at [587, 179] on div "Manual Payment" at bounding box center [589, 194] width 70 height 57
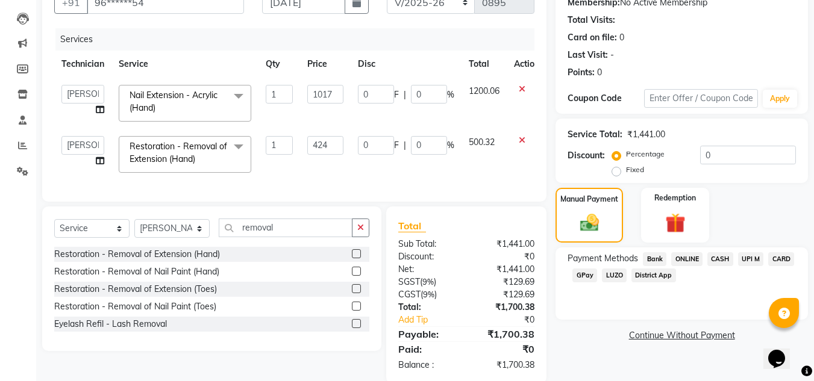
scroll to position [126, 0]
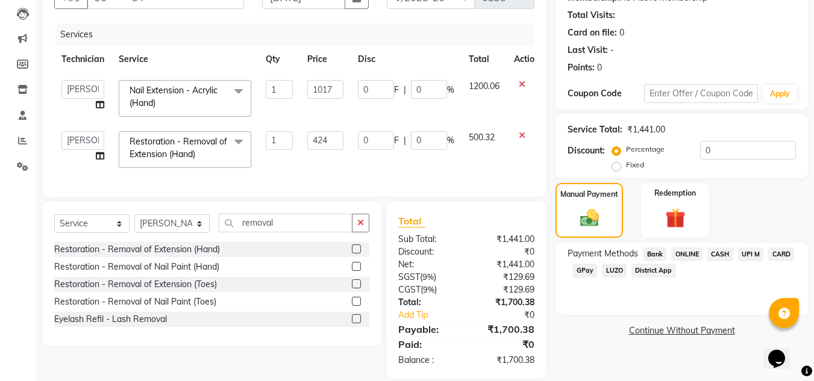
click at [750, 249] on span "UPI M" at bounding box center [751, 255] width 26 height 14
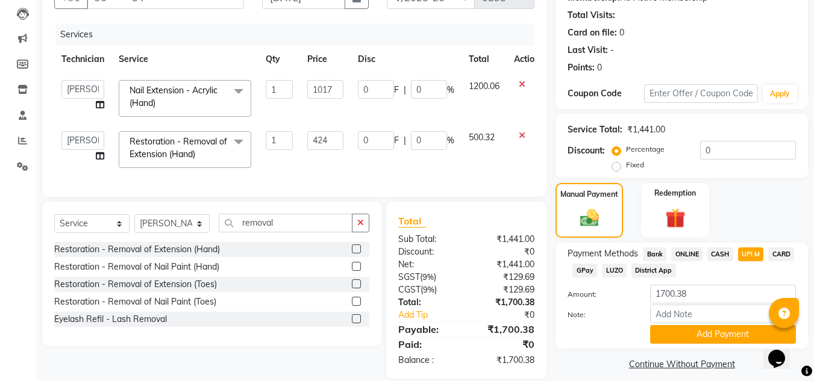
click at [686, 252] on span "ONLINE" at bounding box center [686, 255] width 31 height 14
click at [695, 330] on button "Add Payment" at bounding box center [723, 334] width 146 height 19
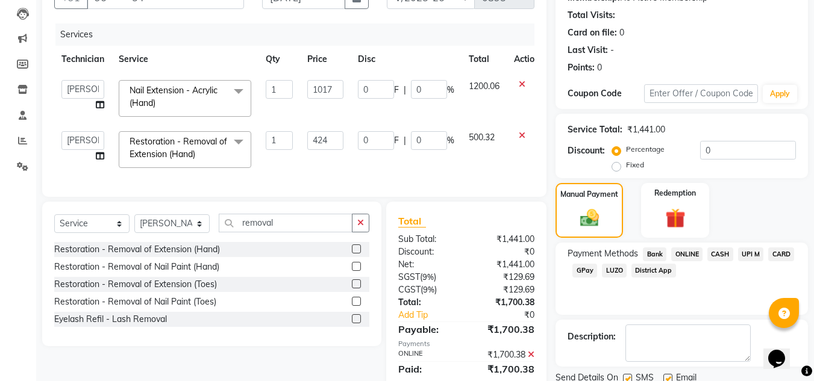
scroll to position [175, 0]
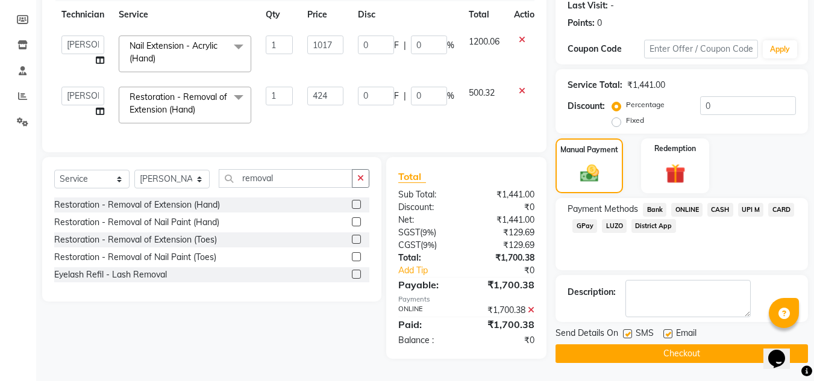
click at [649, 345] on button "Checkout" at bounding box center [681, 354] width 252 height 19
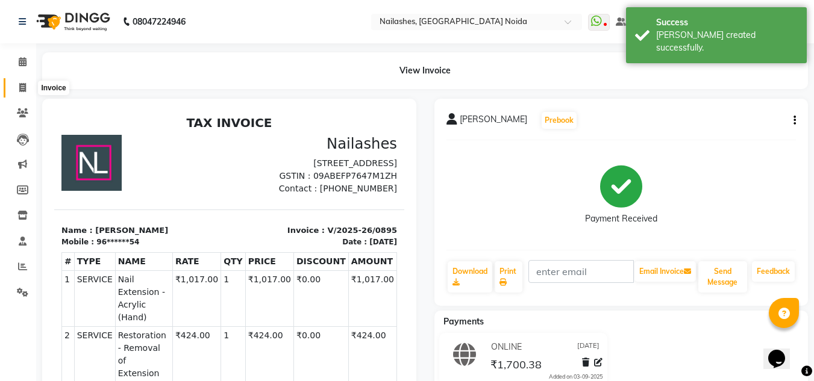
click at [19, 87] on icon at bounding box center [22, 87] width 7 height 9
select select "service"
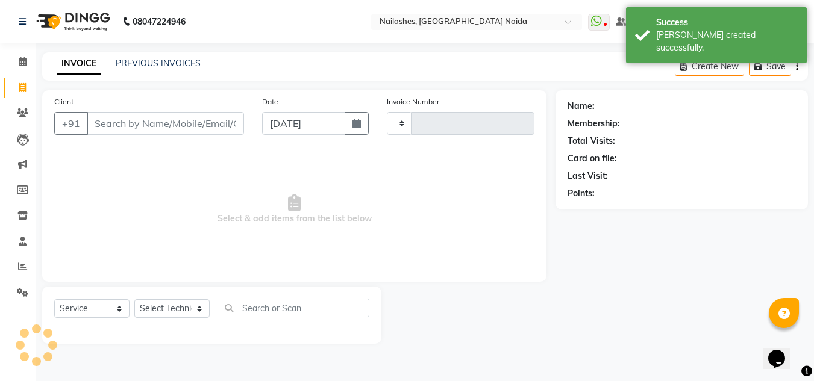
type input "0896"
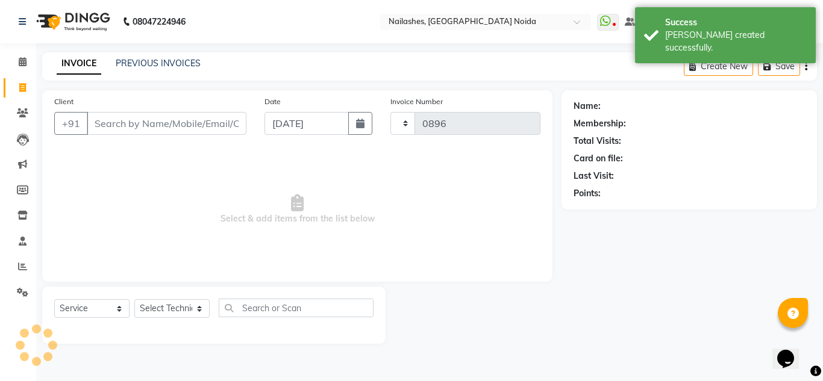
select select "6068"
click at [131, 65] on link "PREVIOUS INVOICES" at bounding box center [158, 63] width 85 height 11
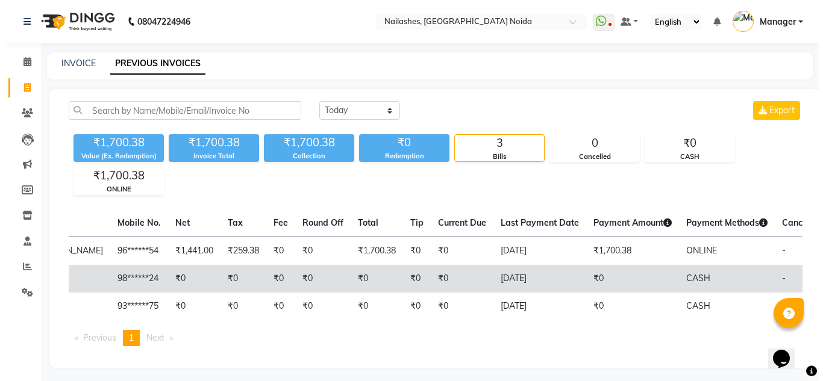
scroll to position [0, 250]
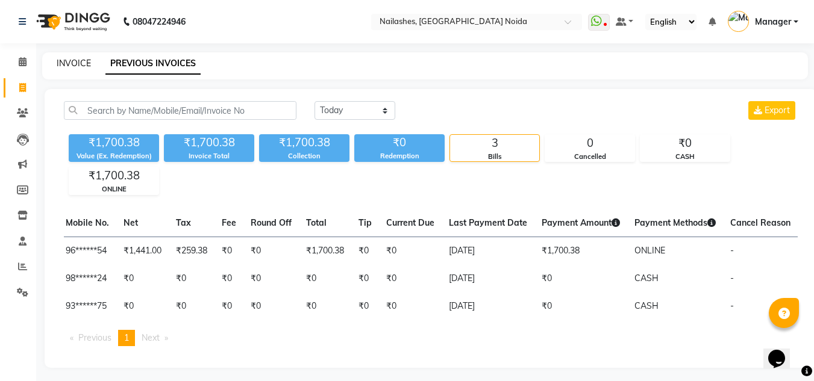
click at [64, 63] on link "INVOICE" at bounding box center [74, 63] width 34 height 11
select select "service"
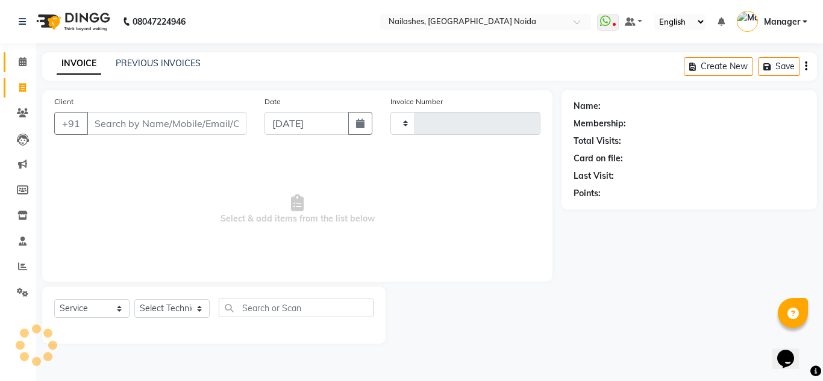
type input "0896"
select select "6068"
click at [172, 57] on div "PREVIOUS INVOICES" at bounding box center [158, 63] width 85 height 13
click at [172, 60] on link "PREVIOUS INVOICES" at bounding box center [158, 63] width 85 height 11
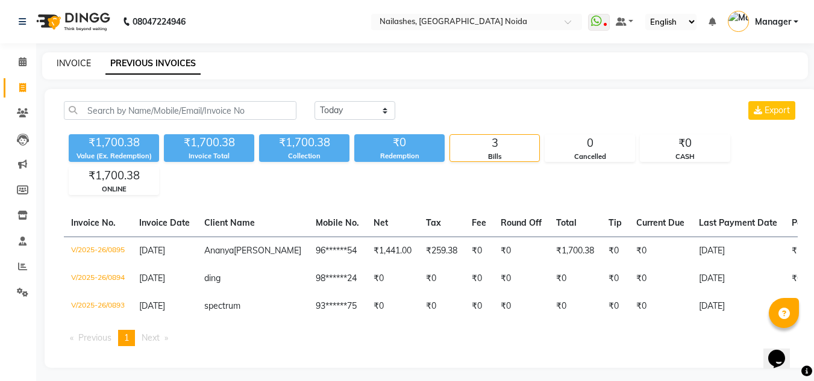
click at [63, 65] on link "INVOICE" at bounding box center [74, 63] width 34 height 11
select select "service"
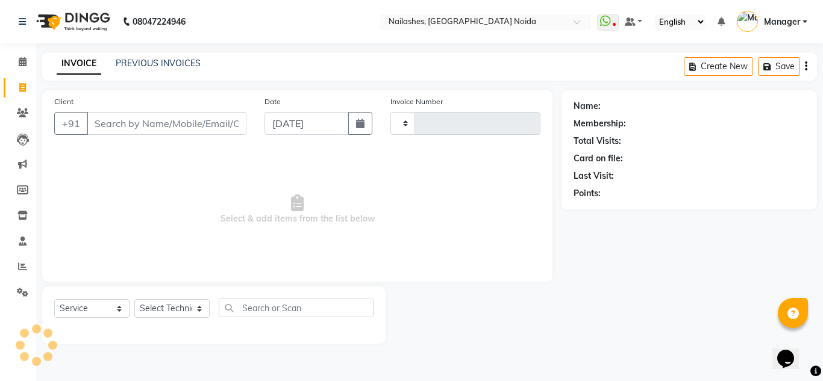
type input "0896"
select select "6068"
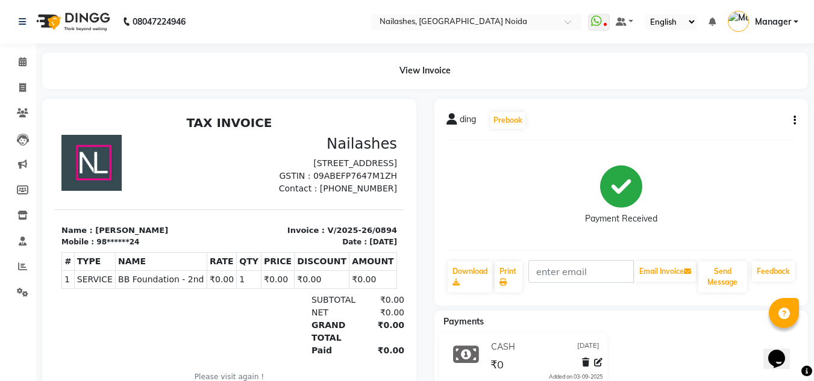
click at [795, 120] on icon "button" at bounding box center [794, 120] width 2 height 1
